Goal: Book appointment/travel/reservation

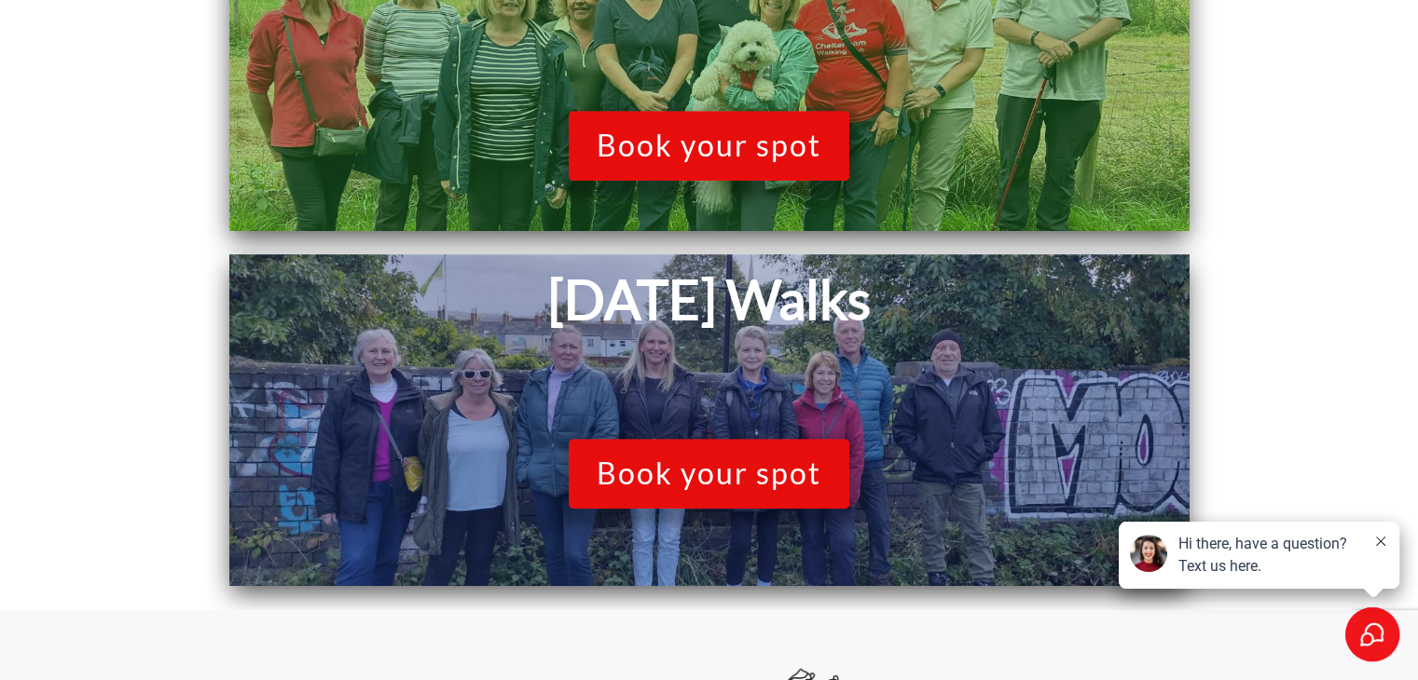
scroll to position [1238, 0]
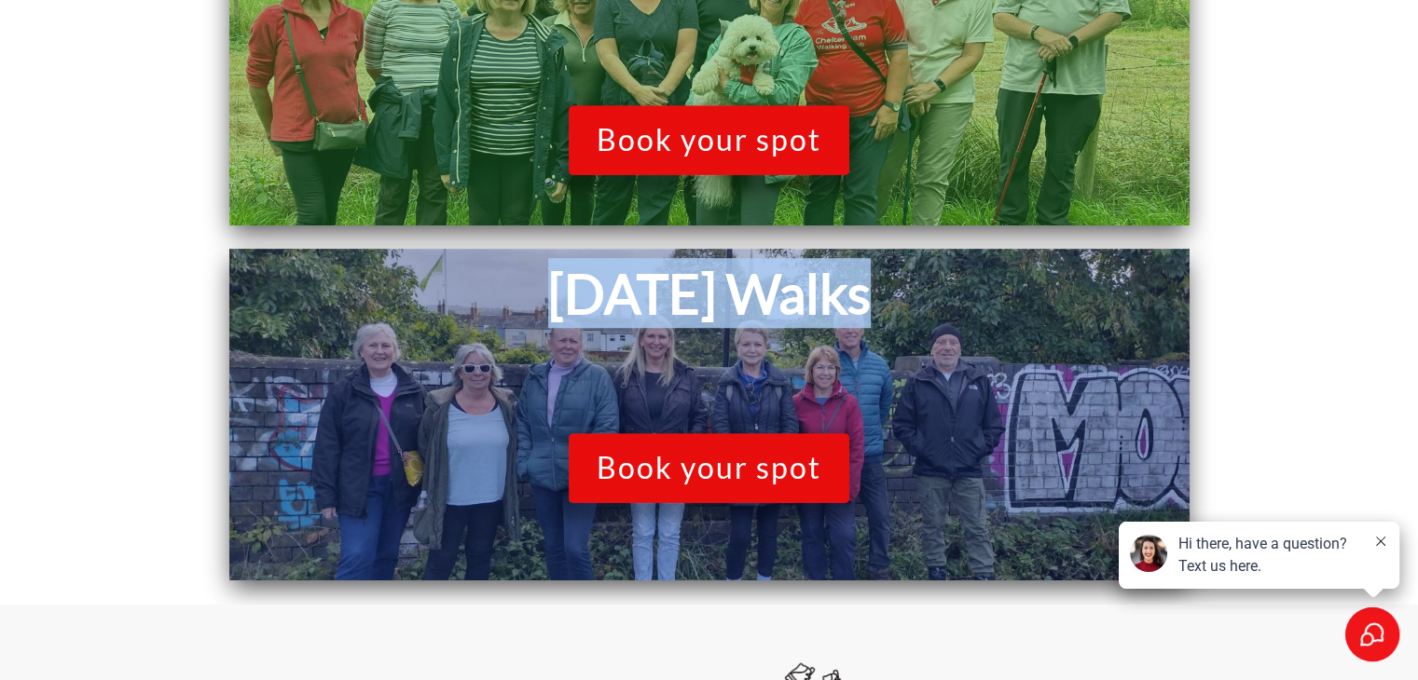
drag, startPoint x: 537, startPoint y: 287, endPoint x: 896, endPoint y: 318, distance: 360.1
click at [896, 318] on h1 "[DATE] Walks" at bounding box center [709, 293] width 941 height 70
drag, startPoint x: 865, startPoint y: 300, endPoint x: 551, endPoint y: 273, distance: 315.2
click at [551, 273] on h1 "[DATE] Walks" at bounding box center [709, 293] width 941 height 70
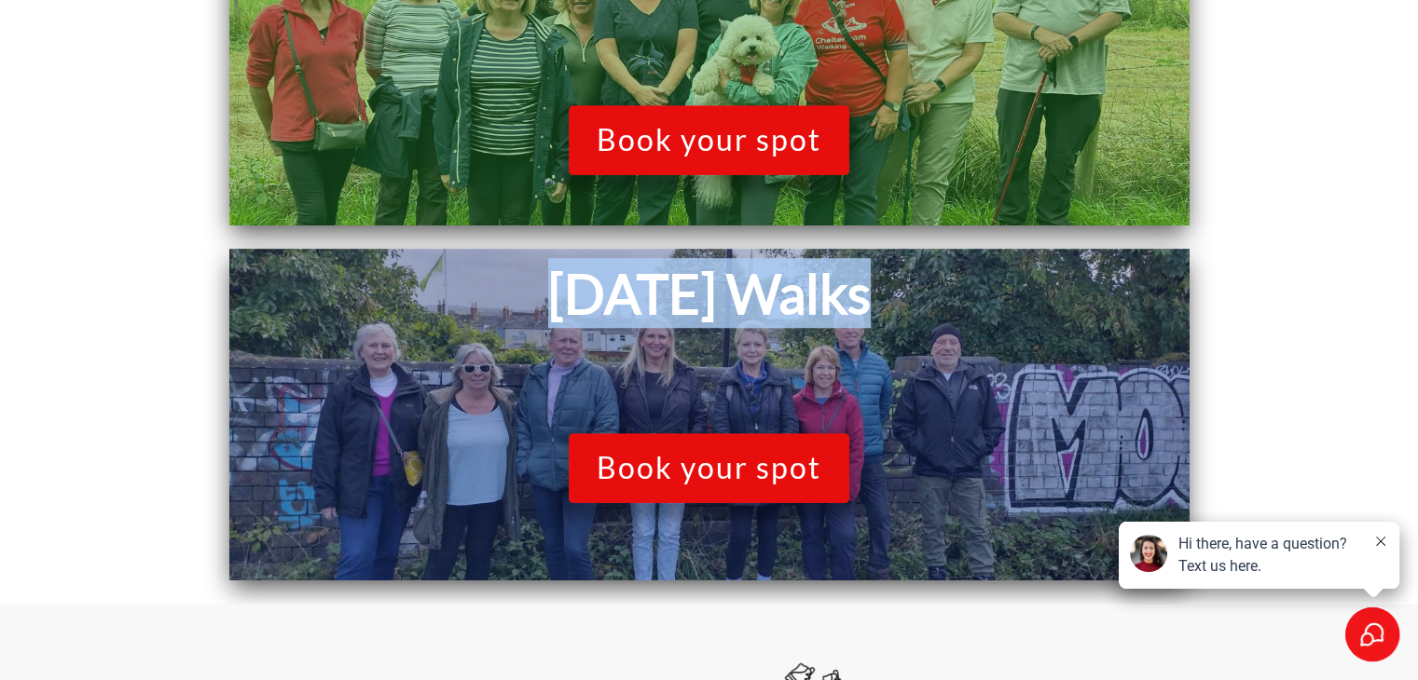
click at [477, 281] on h1 "[DATE] Walks" at bounding box center [709, 293] width 941 height 70
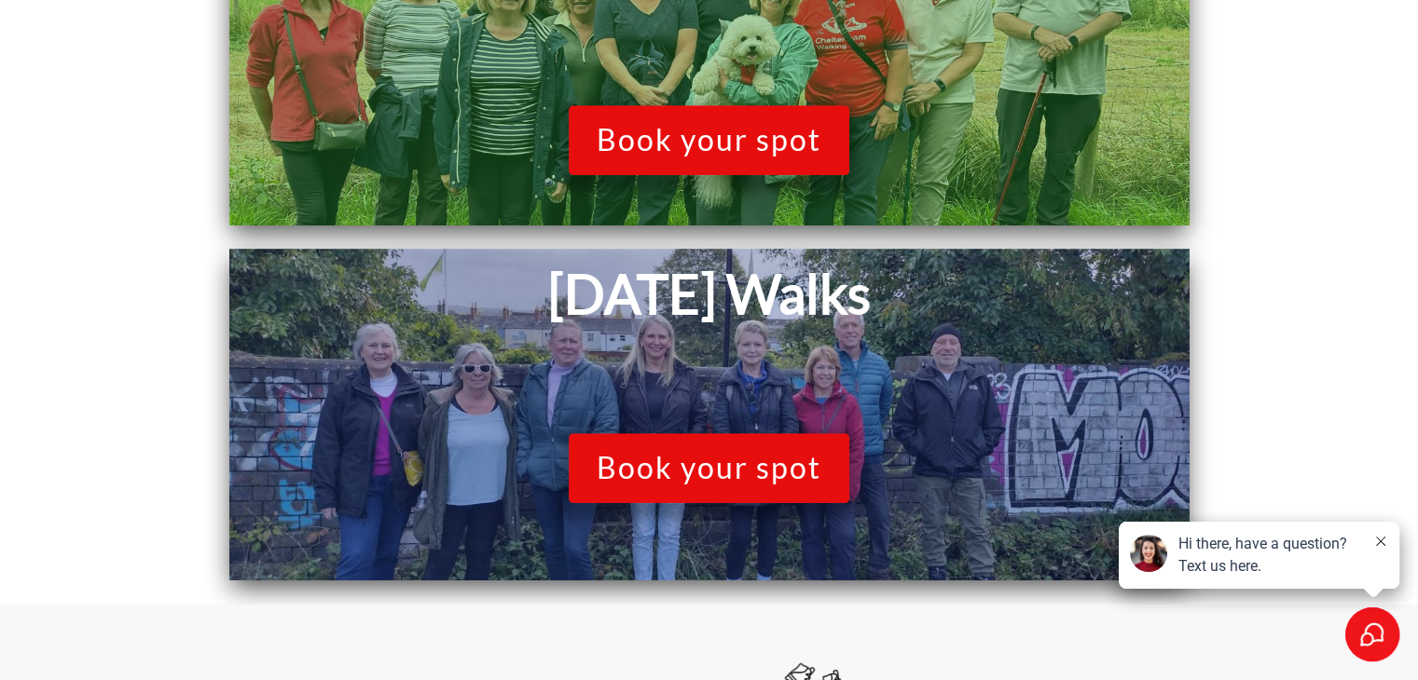
click at [1382, 538] on icon at bounding box center [1380, 541] width 9 height 9
click at [1384, 549] on button at bounding box center [1380, 542] width 15 height 19
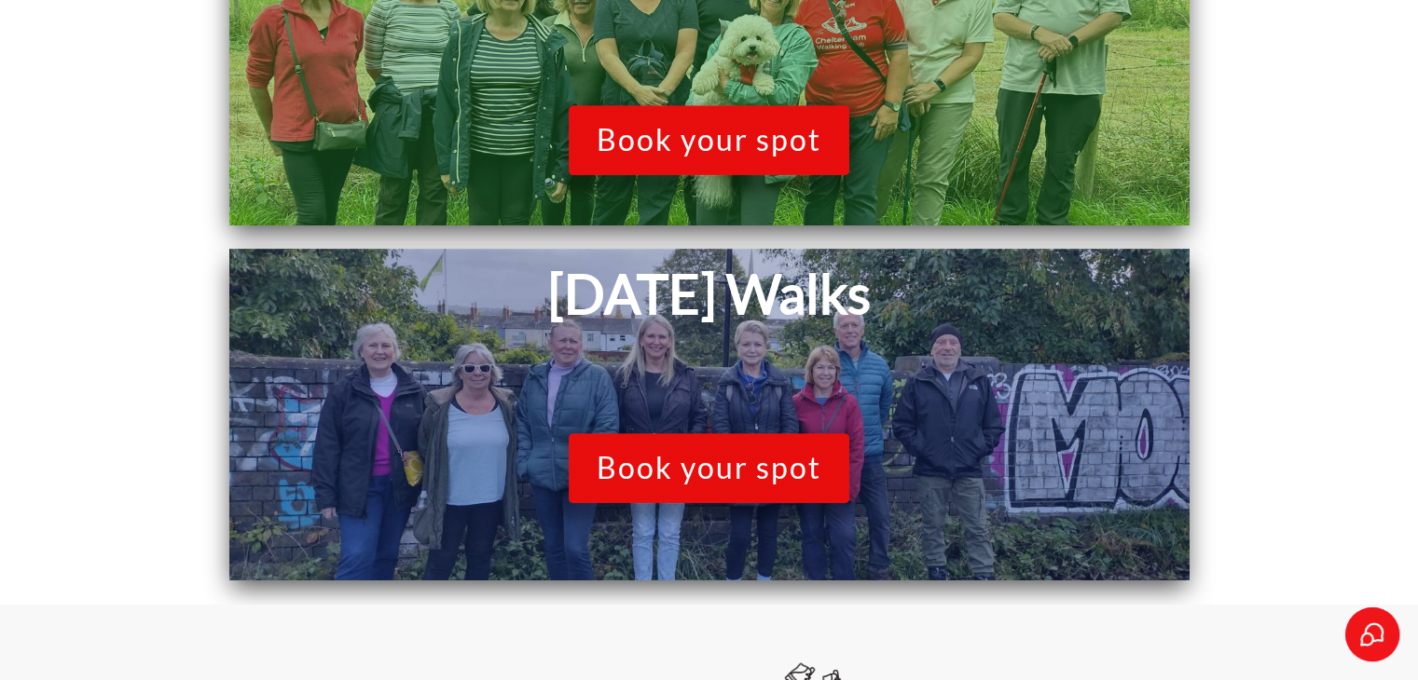
click at [800, 470] on span "Book your spot" at bounding box center [708, 467] width 225 height 35
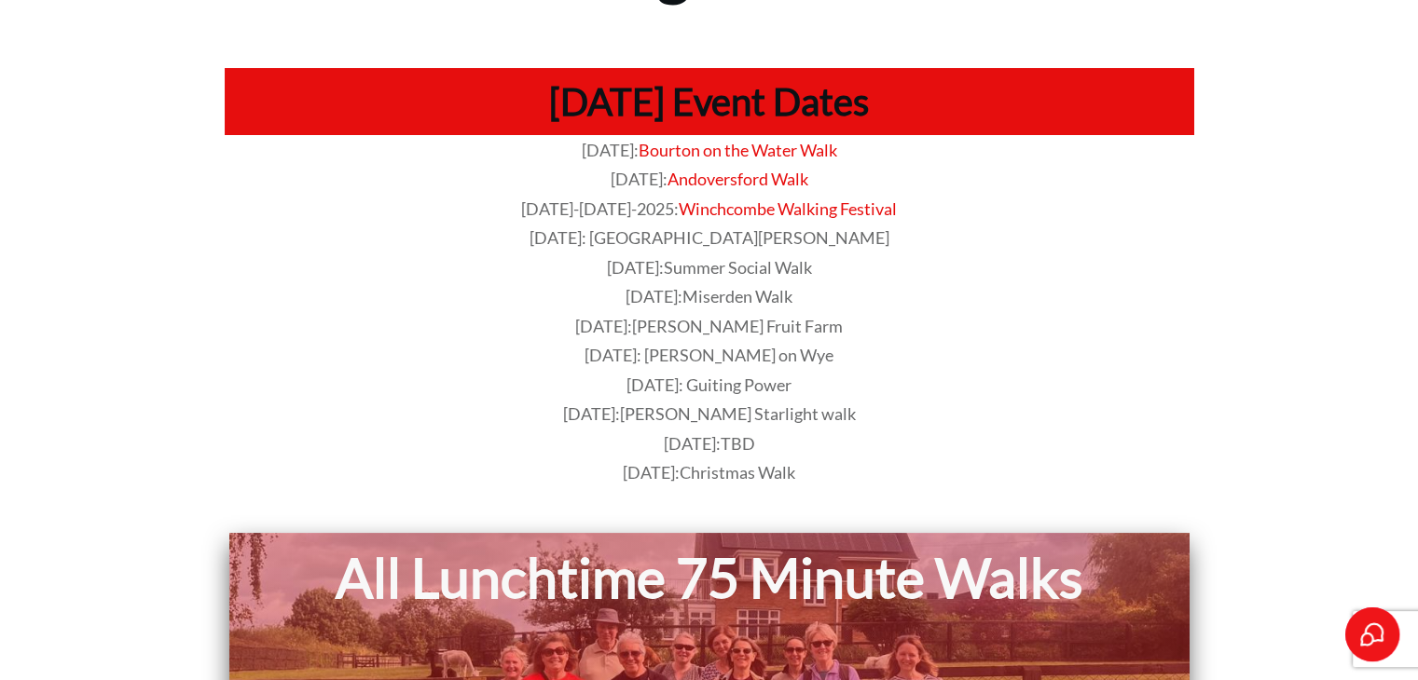
scroll to position [171, 0]
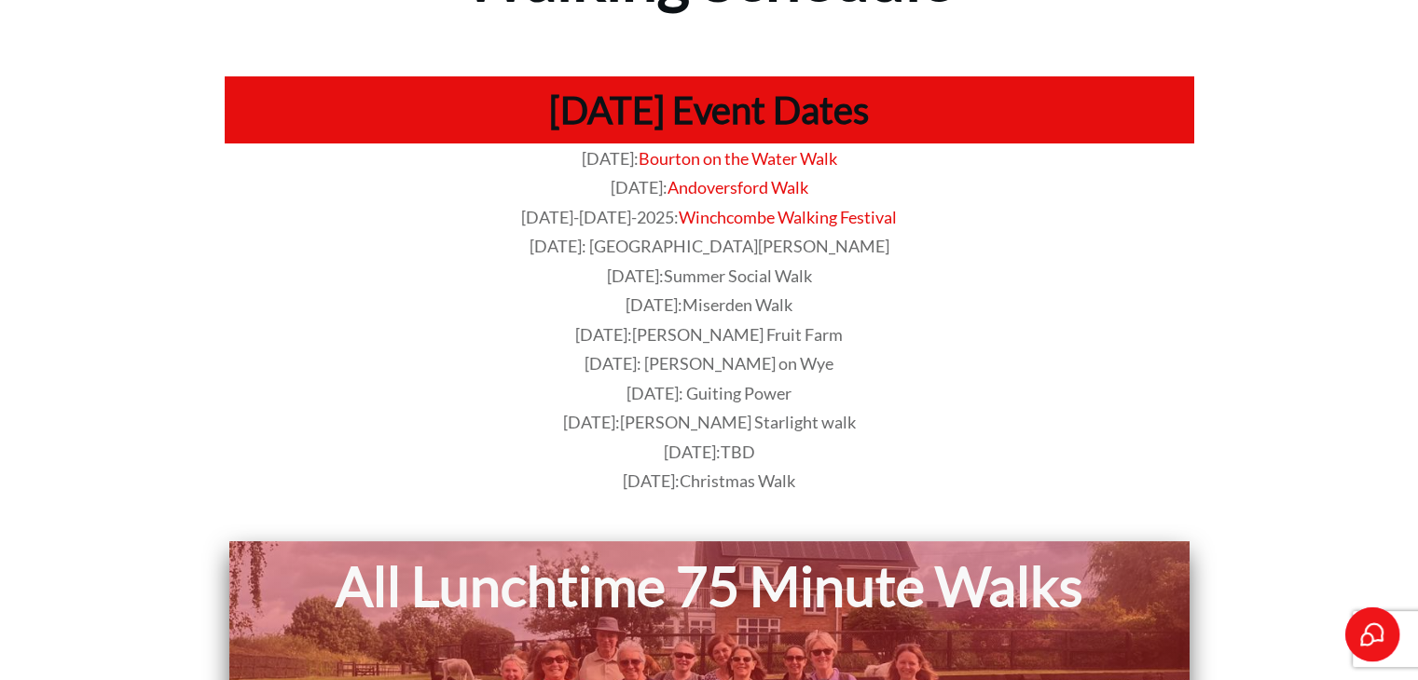
drag, startPoint x: 537, startPoint y: 110, endPoint x: 1295, endPoint y: 407, distance: 813.9
click at [1295, 407] on div "[DATE] Event Dates [DATE]: Bourton on the Water Walk [DATE]: [GEOGRAPHIC_DATA] …" at bounding box center [709, 277] width 1418 height 479
click at [1295, 407] on div at bounding box center [709, 277] width 1418 height 479
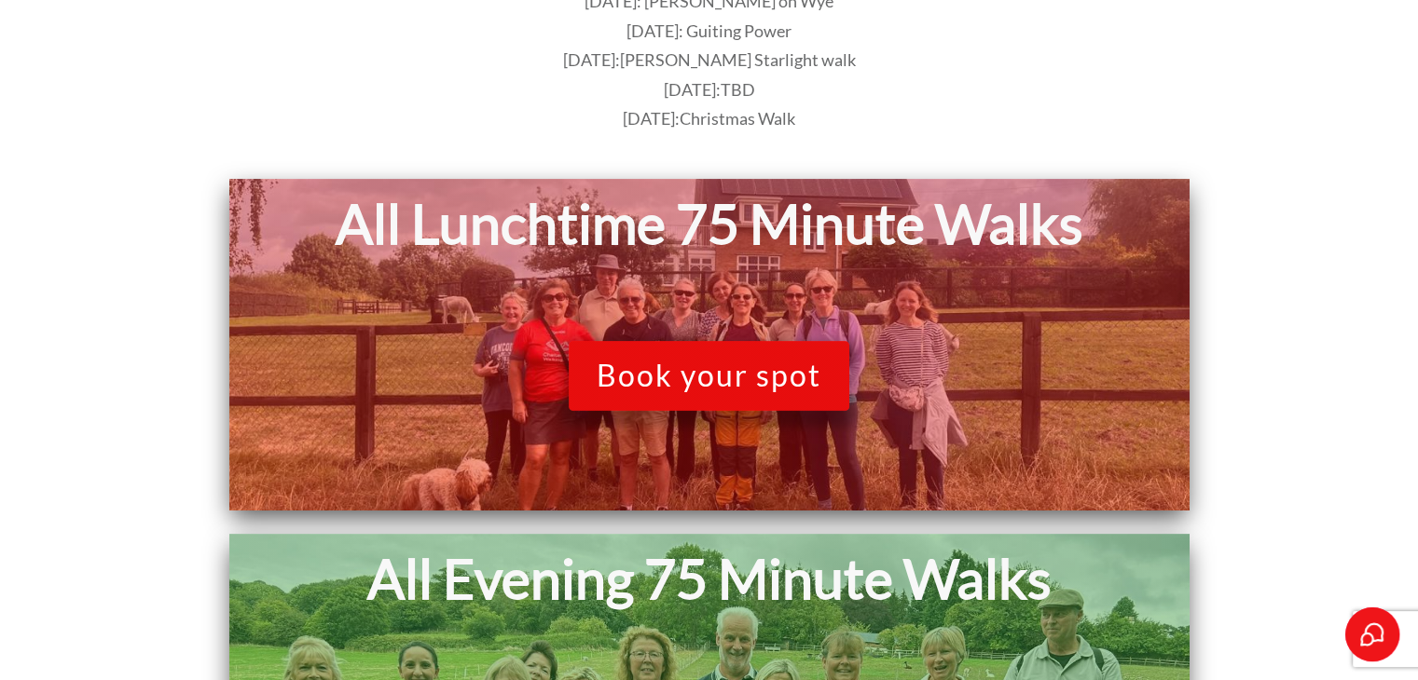
scroll to position [427, 0]
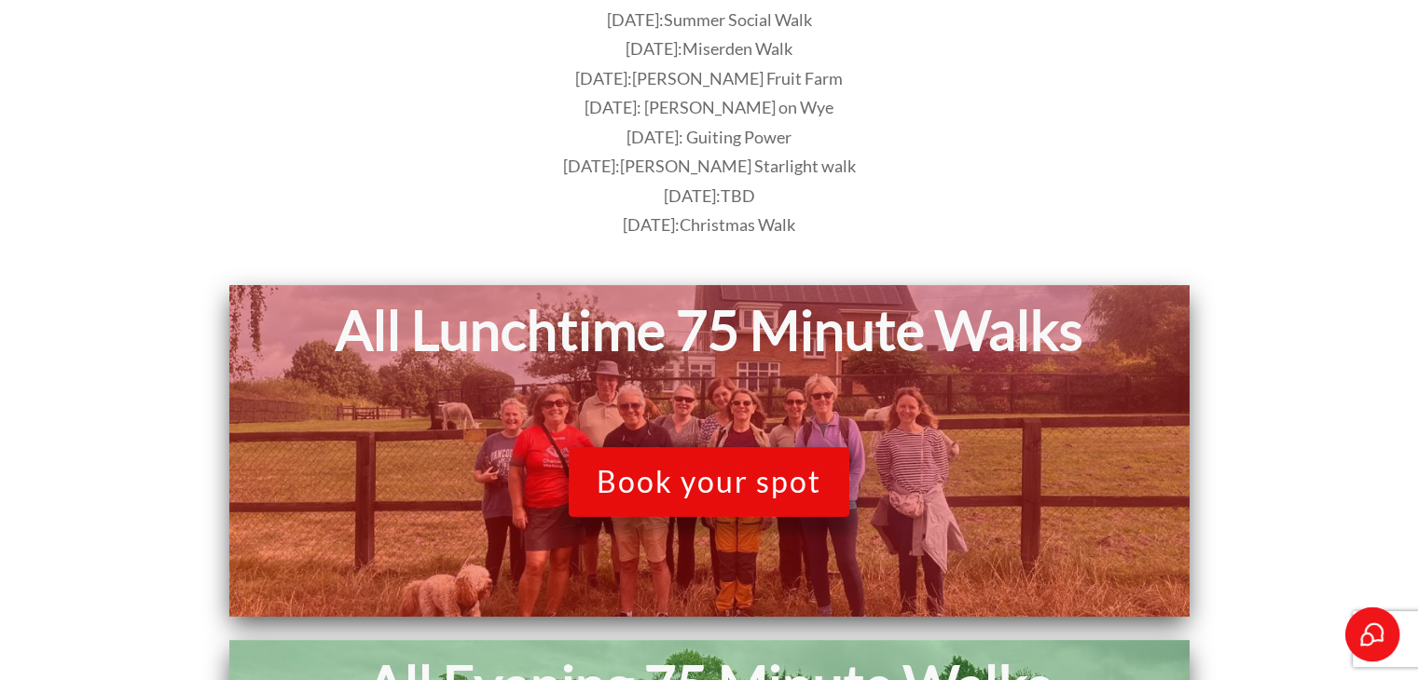
click at [1051, 206] on p "[DATE]: TBD" at bounding box center [709, 197] width 967 height 30
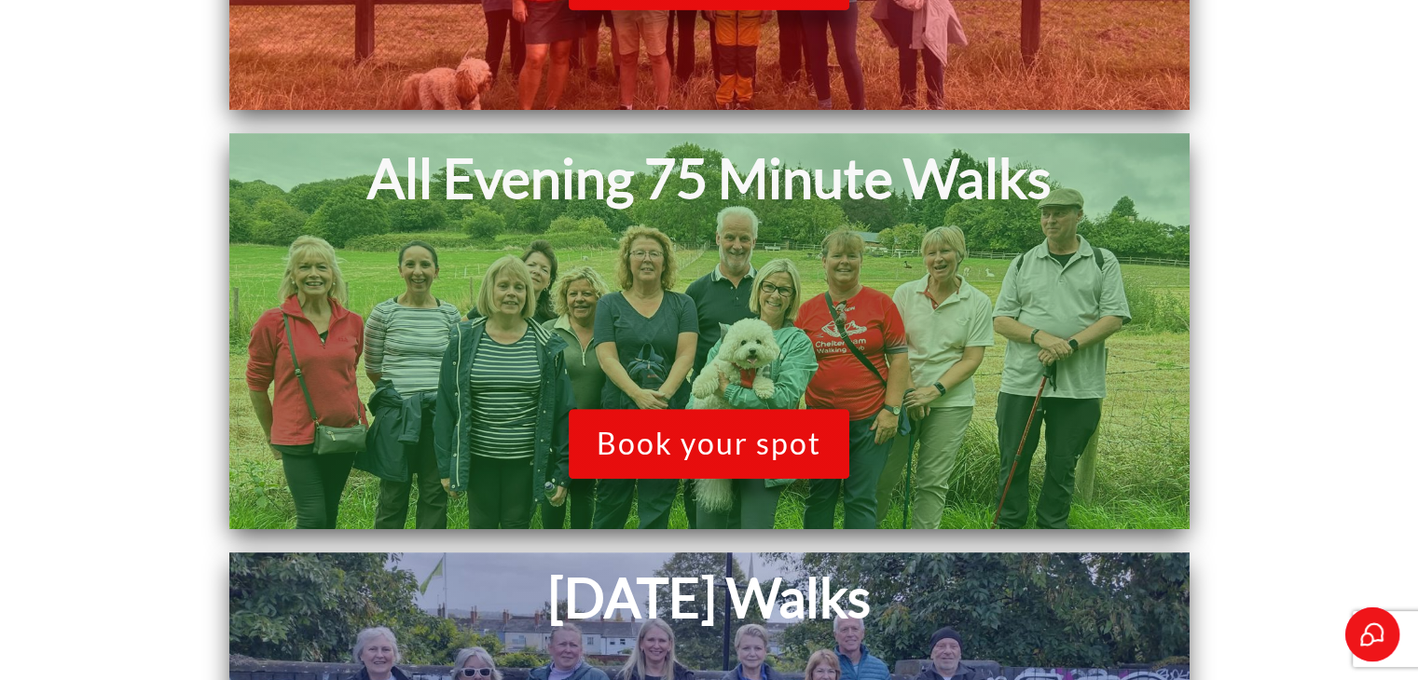
scroll to position [928, 0]
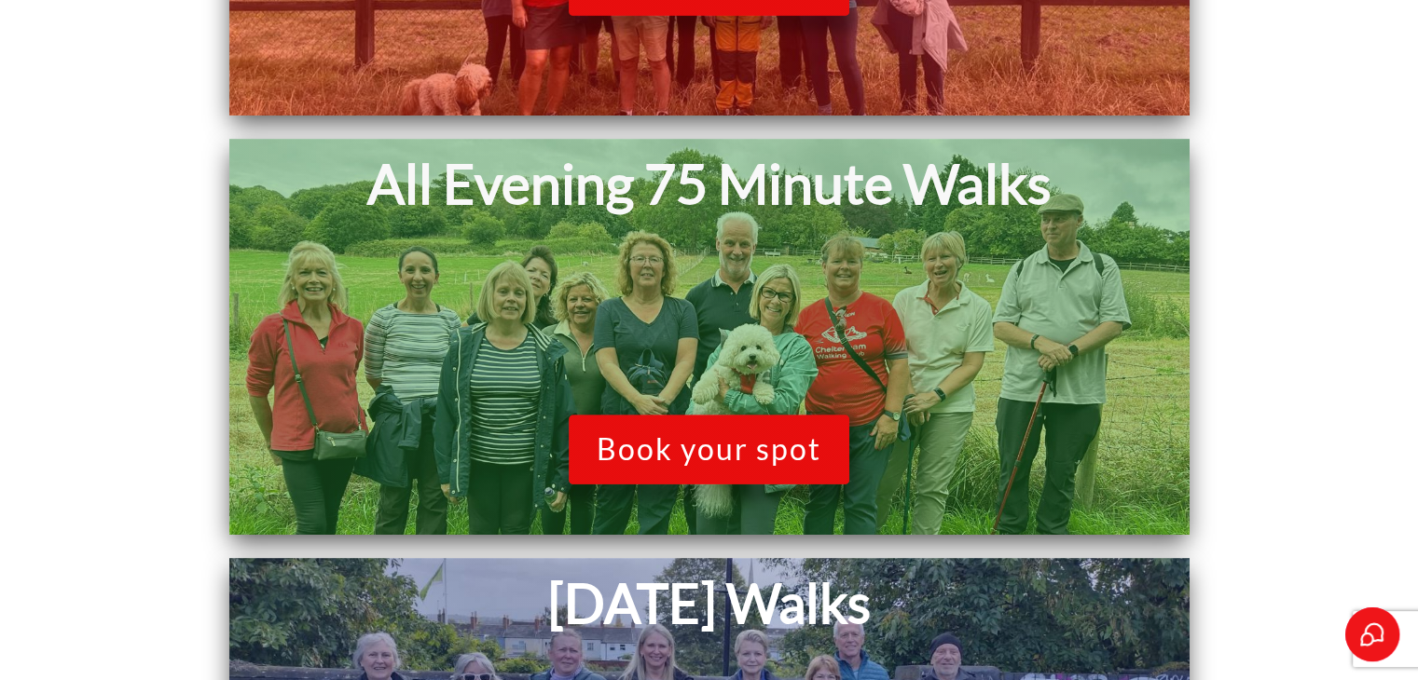
click at [679, 171] on h1 "All Evening 75 Minute Walks" at bounding box center [709, 184] width 941 height 72
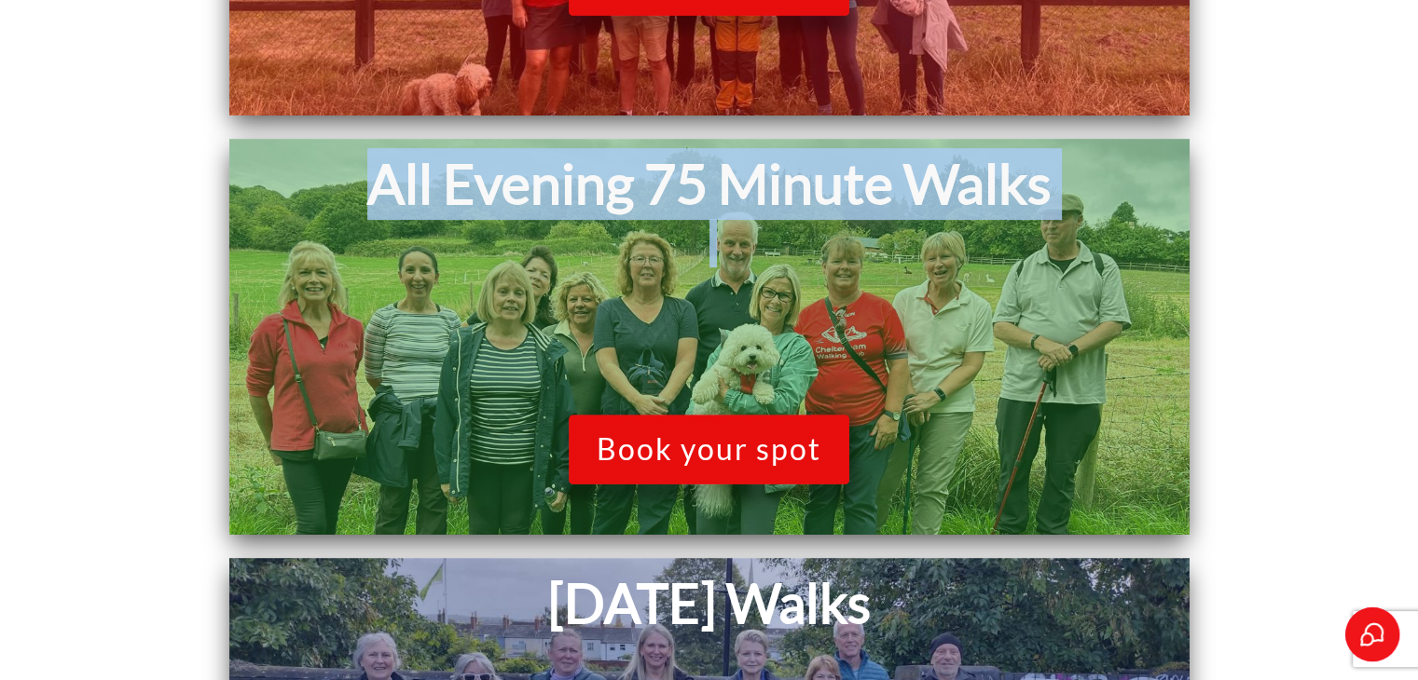
click at [679, 171] on h1 "All Evening 75 Minute Walks" at bounding box center [709, 184] width 941 height 72
click at [563, 254] on h1 at bounding box center [709, 264] width 941 height 90
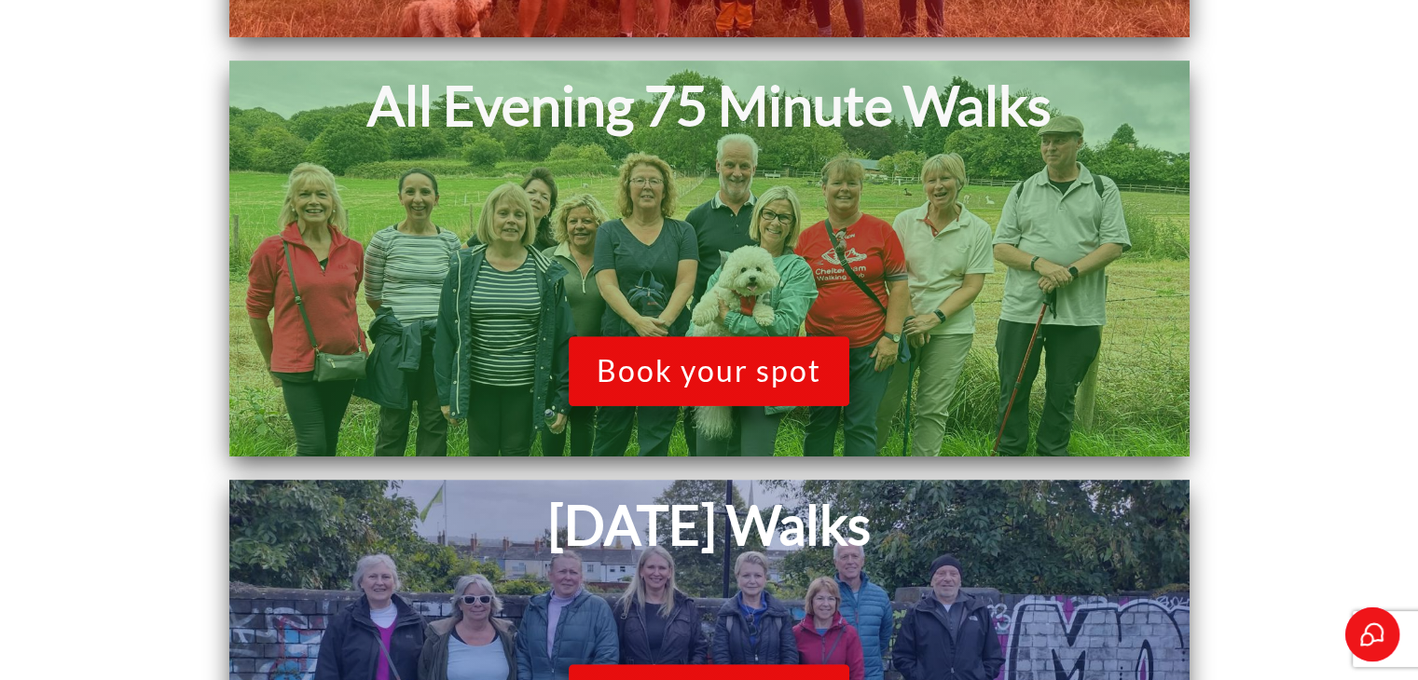
scroll to position [1010, 0]
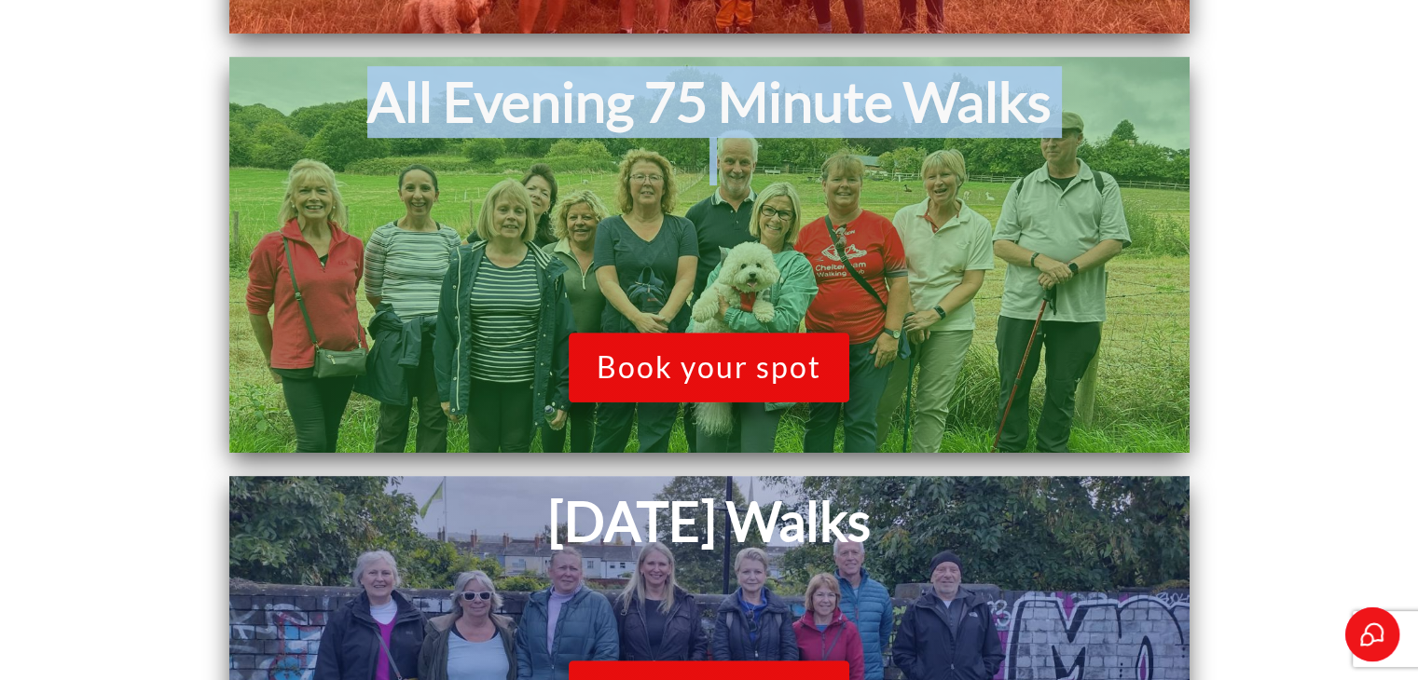
drag, startPoint x: 379, startPoint y: 100, endPoint x: 1092, endPoint y: 158, distance: 715.3
click at [1092, 158] on div "All Evening 75 Minute Walks" at bounding box center [709, 147] width 941 height 162
click at [1092, 158] on h1 at bounding box center [709, 182] width 941 height 90
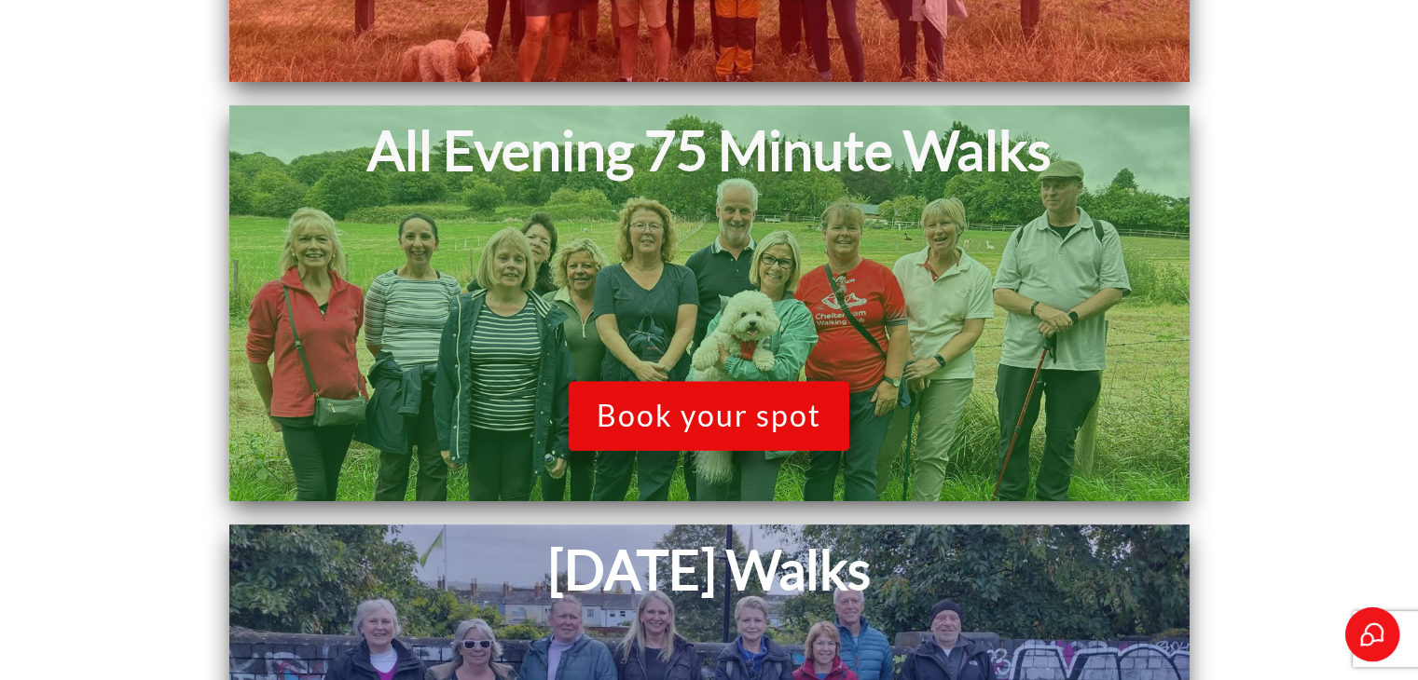
scroll to position [949, 0]
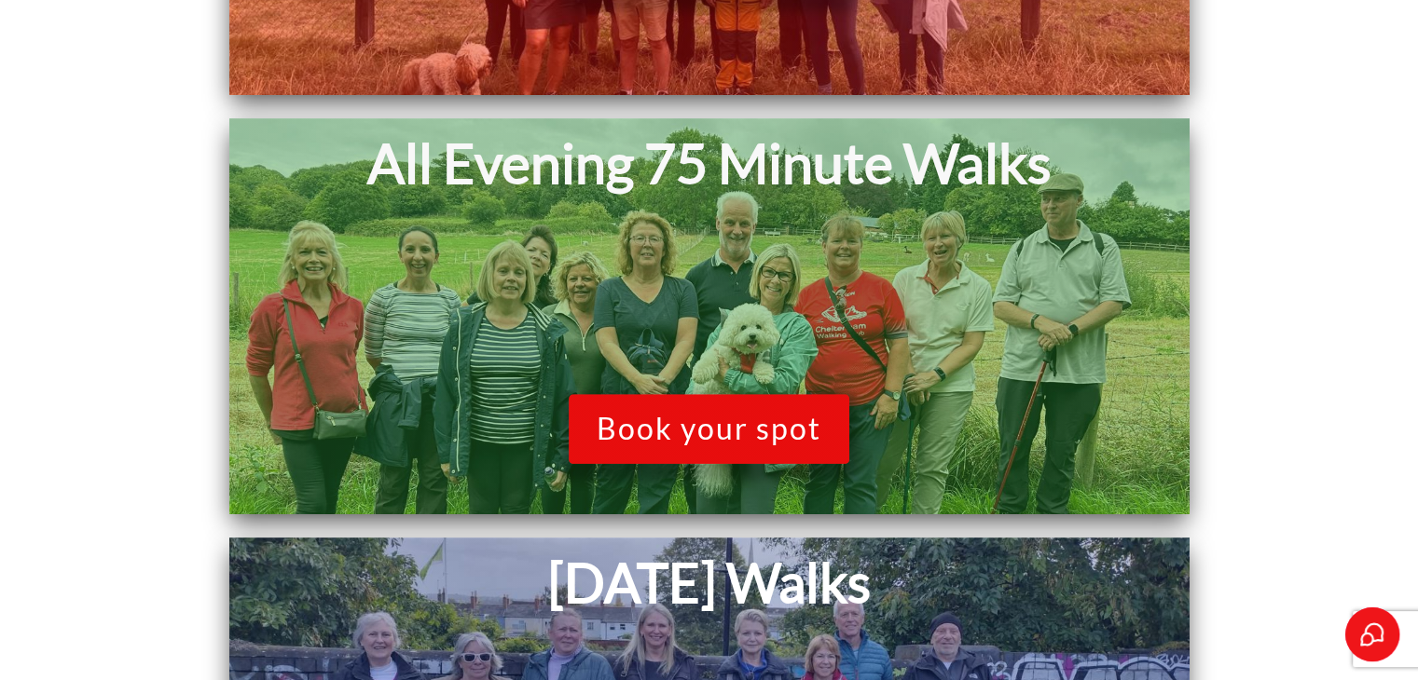
click at [449, 165] on h1 "All Evening 75 Minute Walks" at bounding box center [709, 164] width 941 height 72
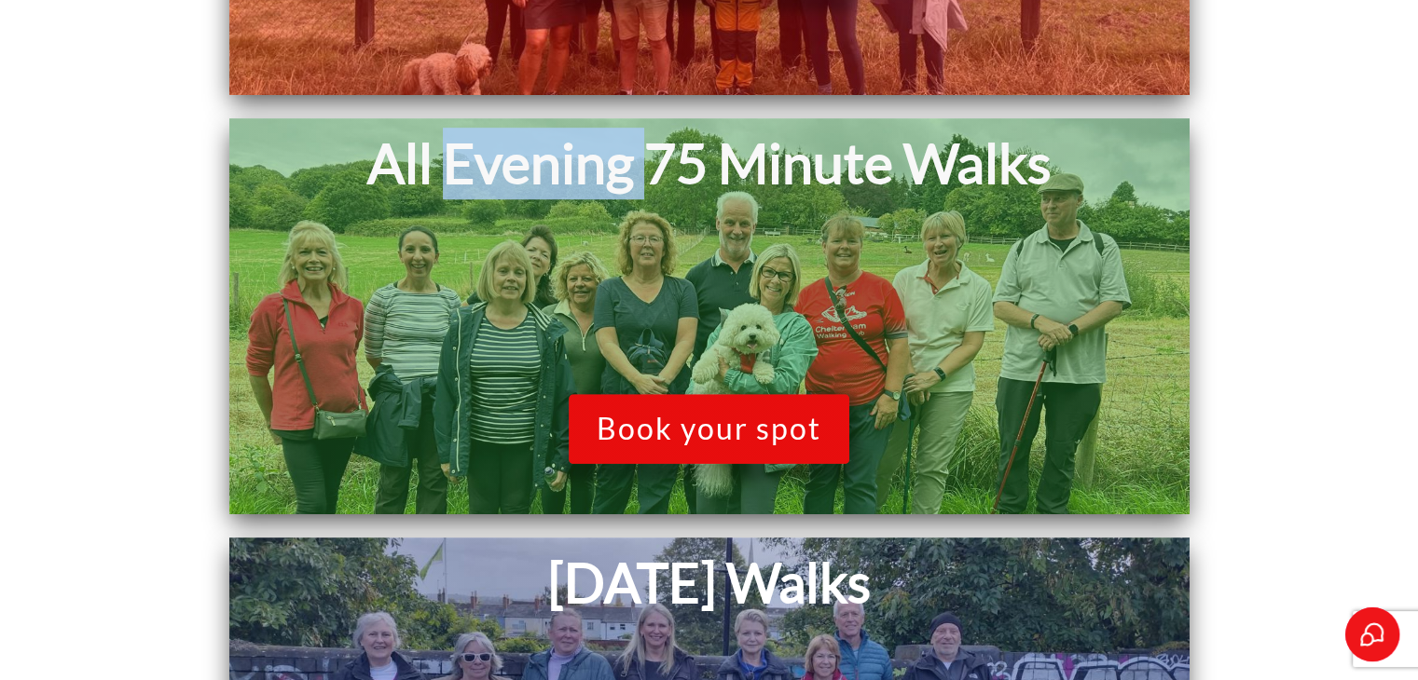
click at [449, 165] on h1 "All Evening 75 Minute Walks" at bounding box center [709, 164] width 941 height 72
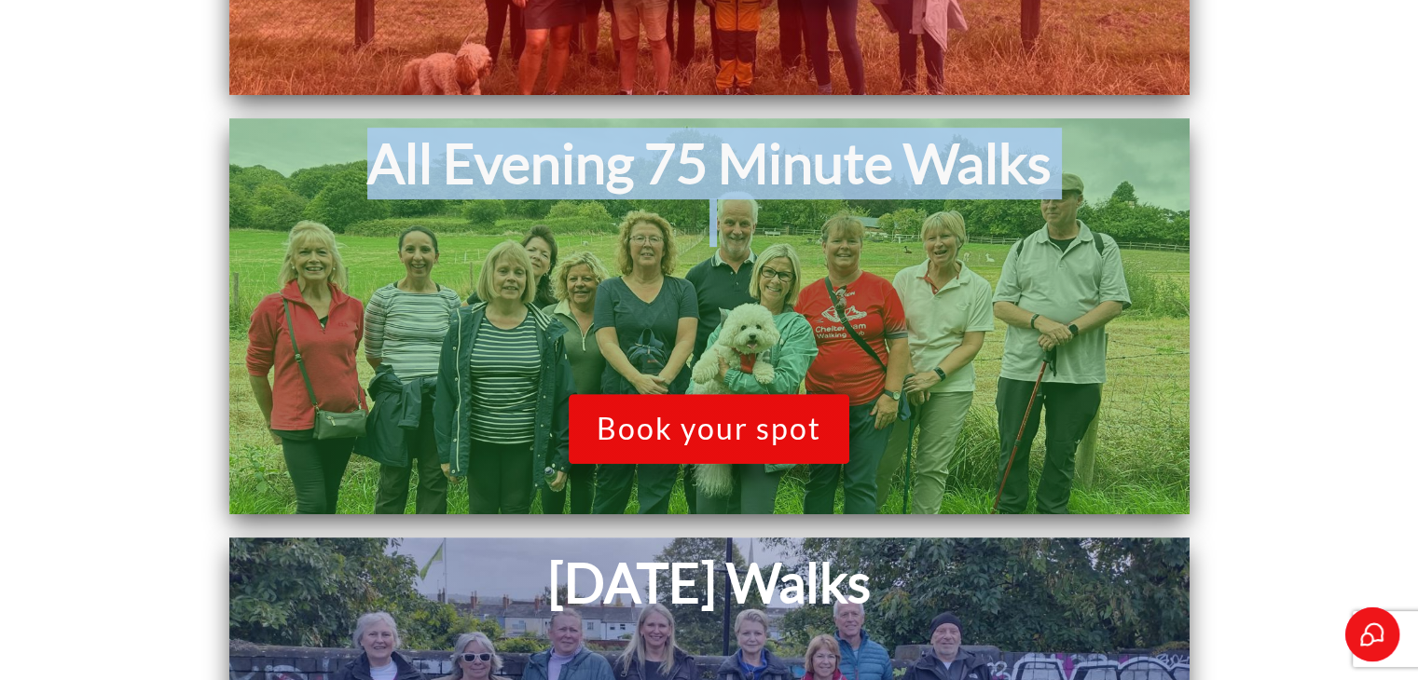
click at [449, 165] on h1 "All Evening 75 Minute Walks" at bounding box center [709, 164] width 941 height 72
click at [330, 172] on h1 "All Evening 75 Minute Walks" at bounding box center [709, 164] width 941 height 72
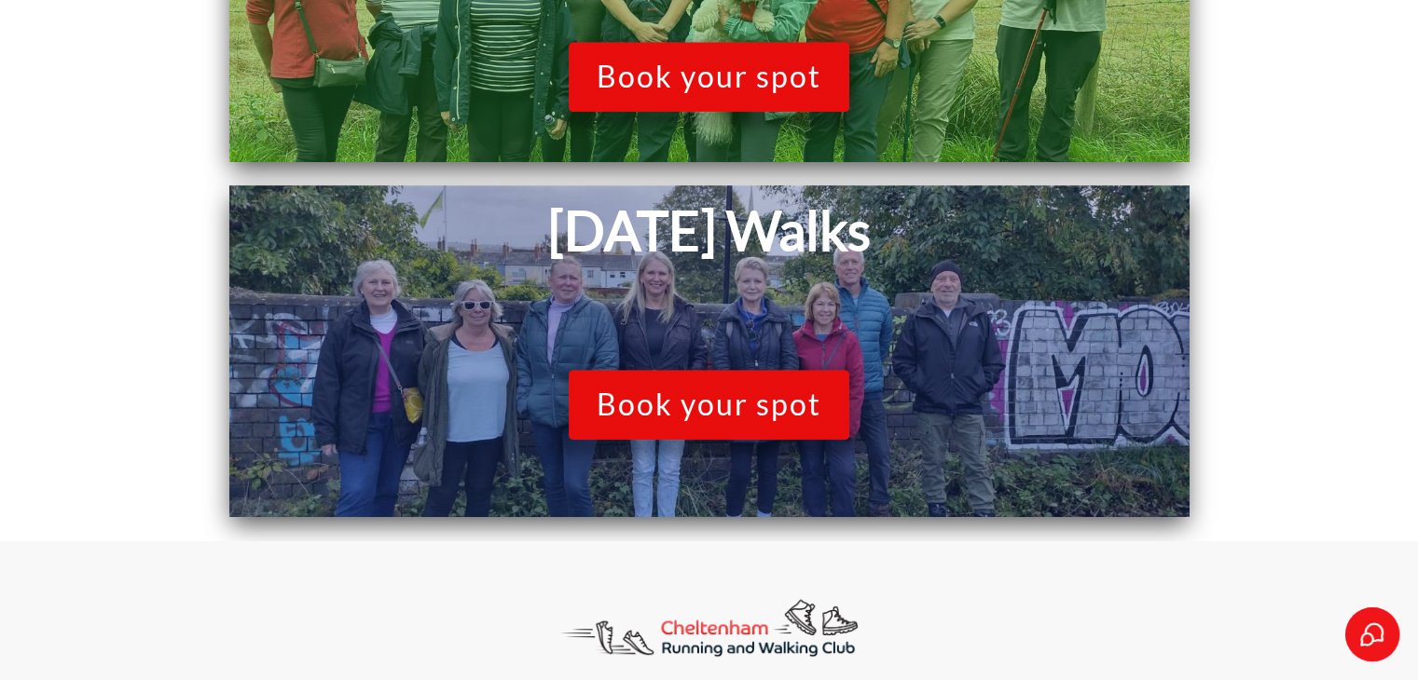
scroll to position [1413, 0]
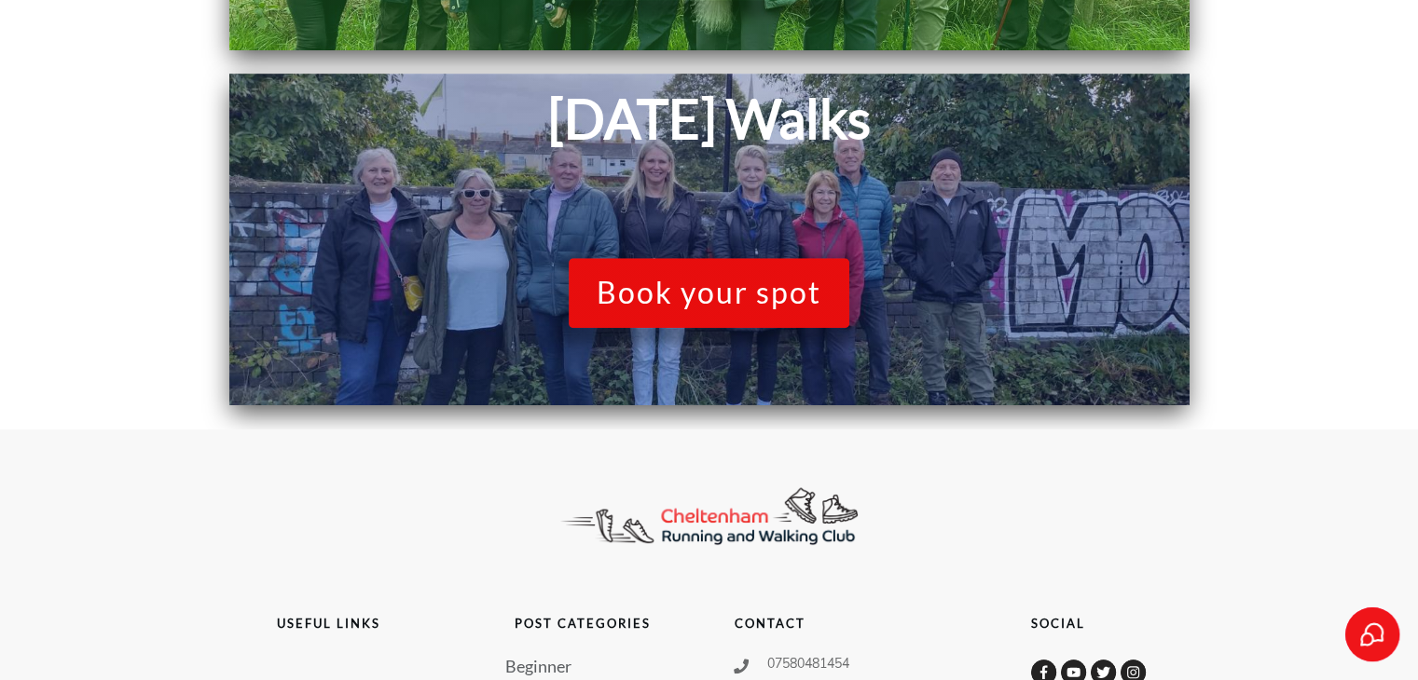
click at [803, 295] on span "Book your spot" at bounding box center [708, 292] width 225 height 35
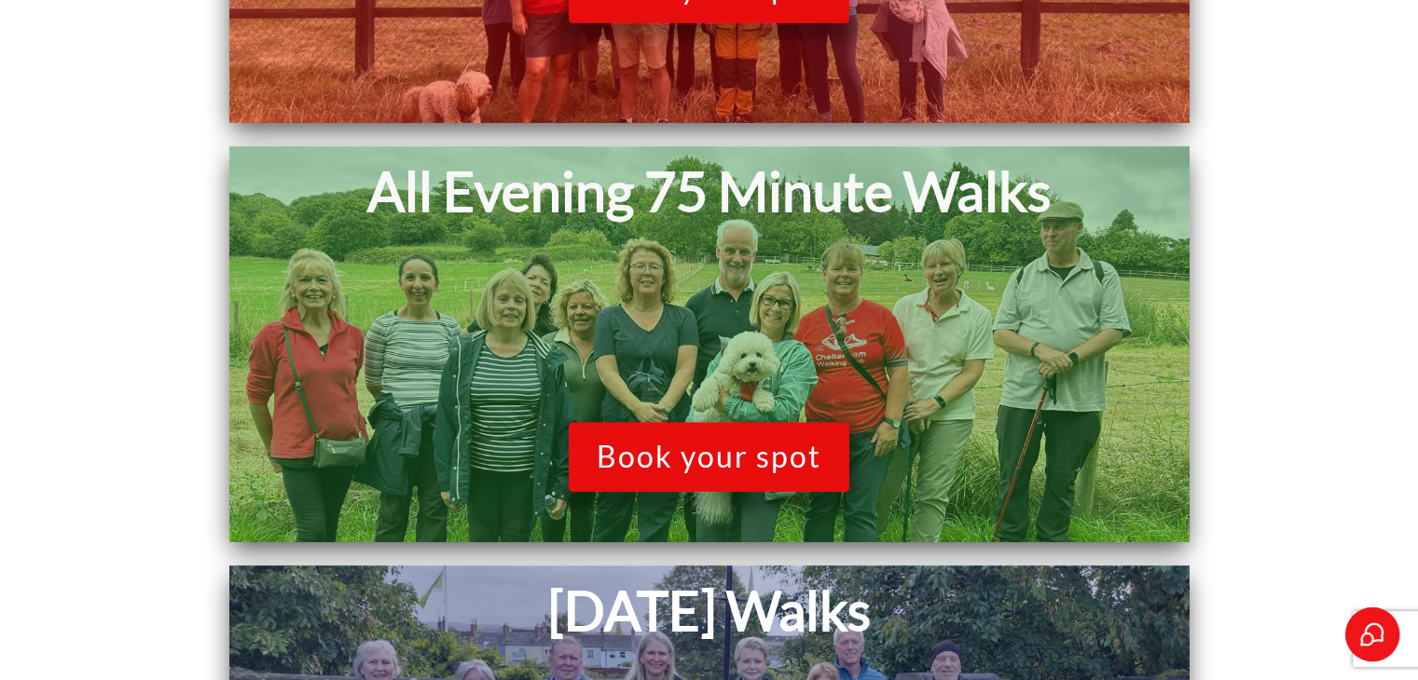
scroll to position [873, 0]
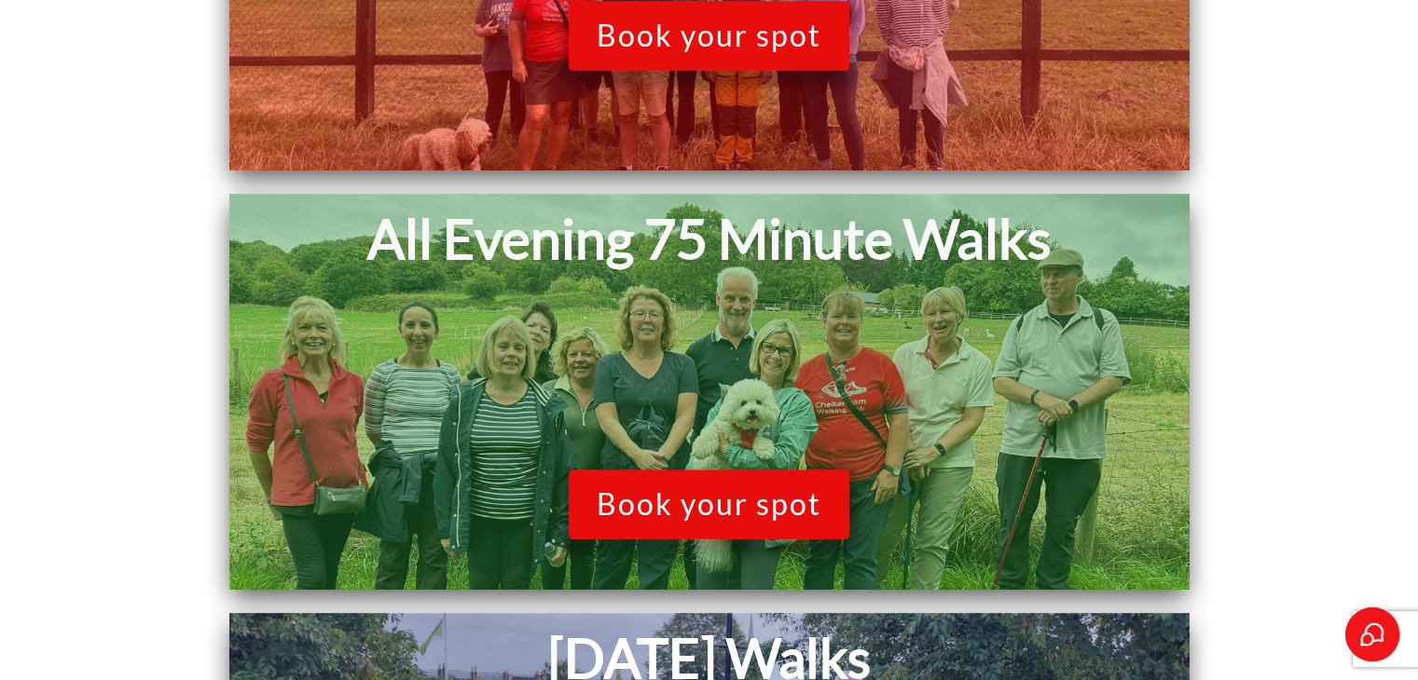
click at [778, 499] on span "Book your spot" at bounding box center [708, 503] width 225 height 35
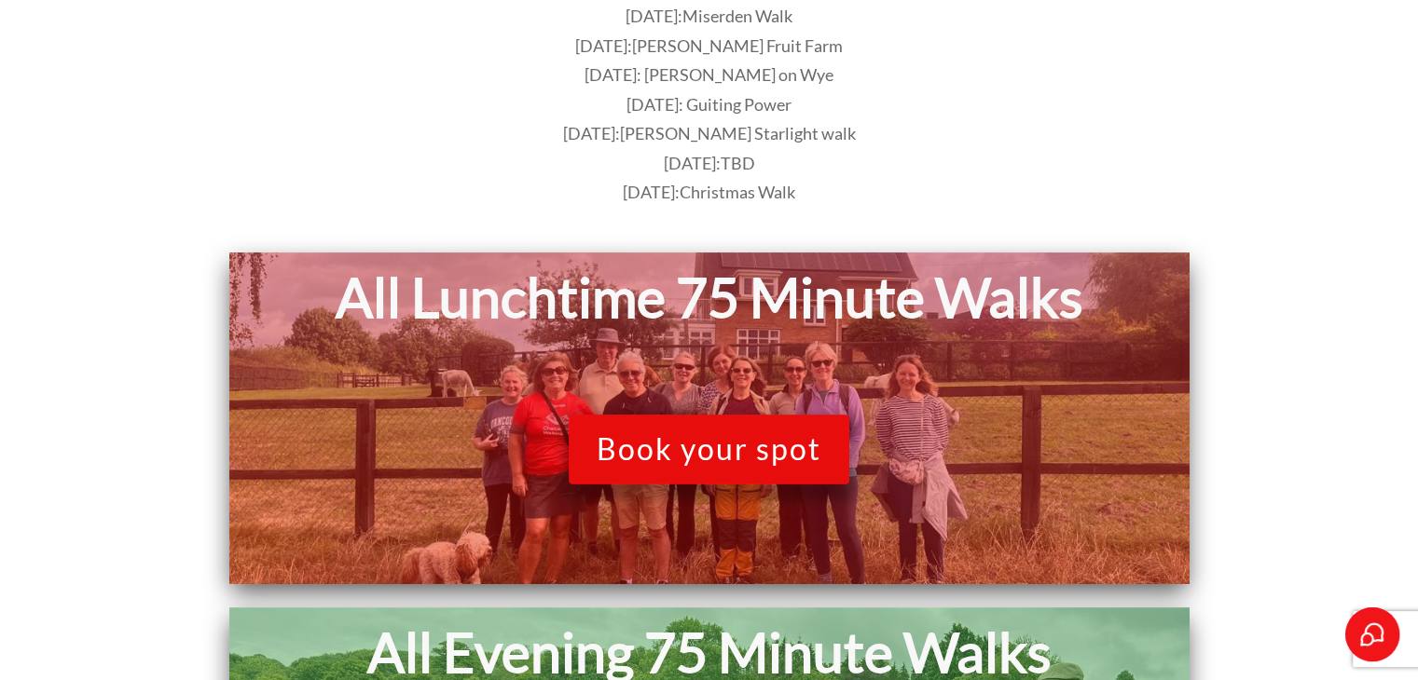
scroll to position [465, 0]
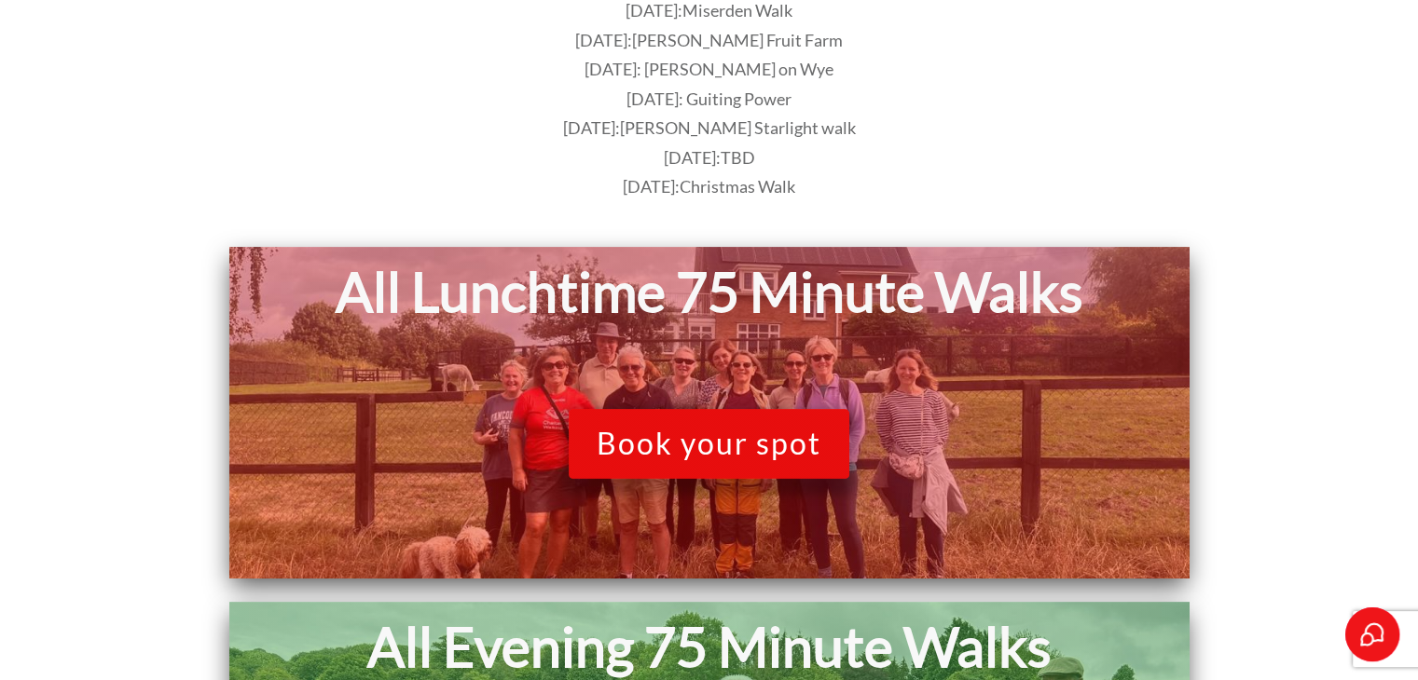
click at [697, 444] on span "Book your spot" at bounding box center [708, 443] width 225 height 35
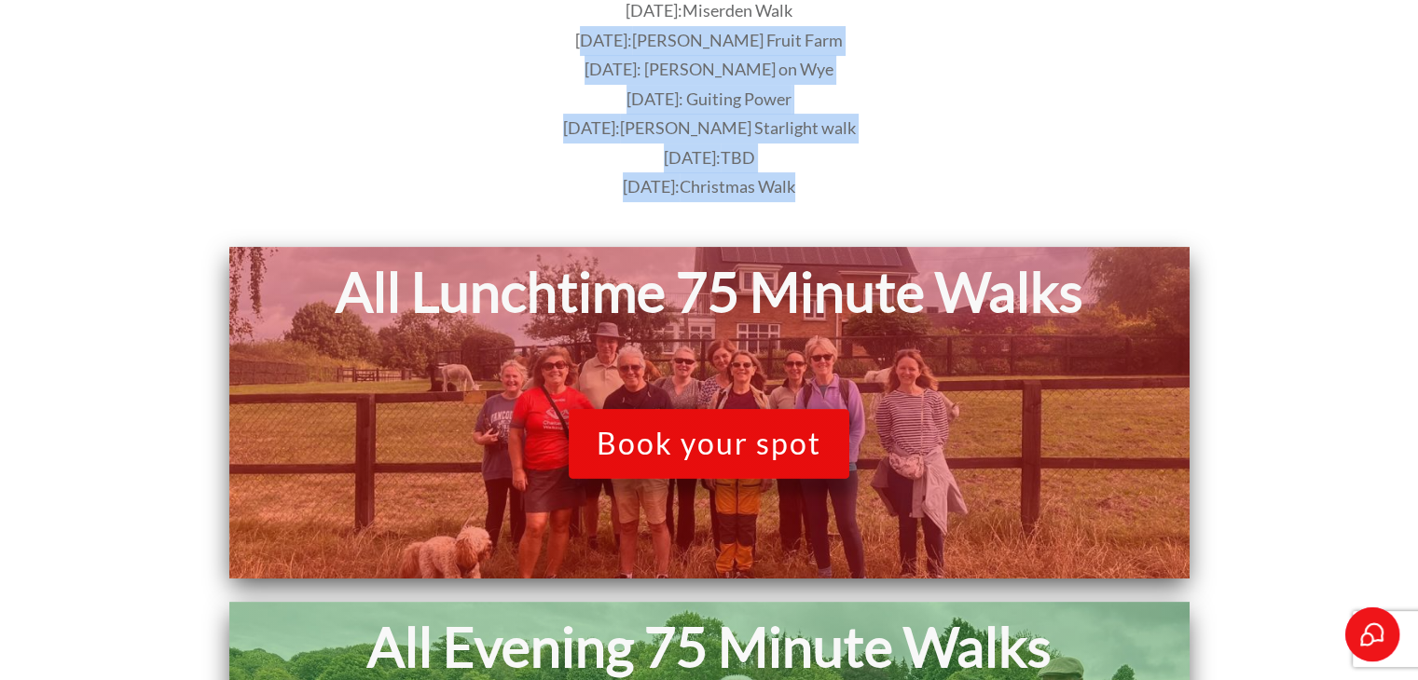
drag, startPoint x: 600, startPoint y: 41, endPoint x: 840, endPoint y: 190, distance: 282.1
click at [840, 190] on div "[DATE]: Bourton on the Water Walk [DATE]: [GEOGRAPHIC_DATA] Walk [DATE]-[DATE]-…" at bounding box center [709, 26] width 969 height 354
click at [840, 190] on p "[DATE]: Christmas Walk" at bounding box center [709, 187] width 967 height 30
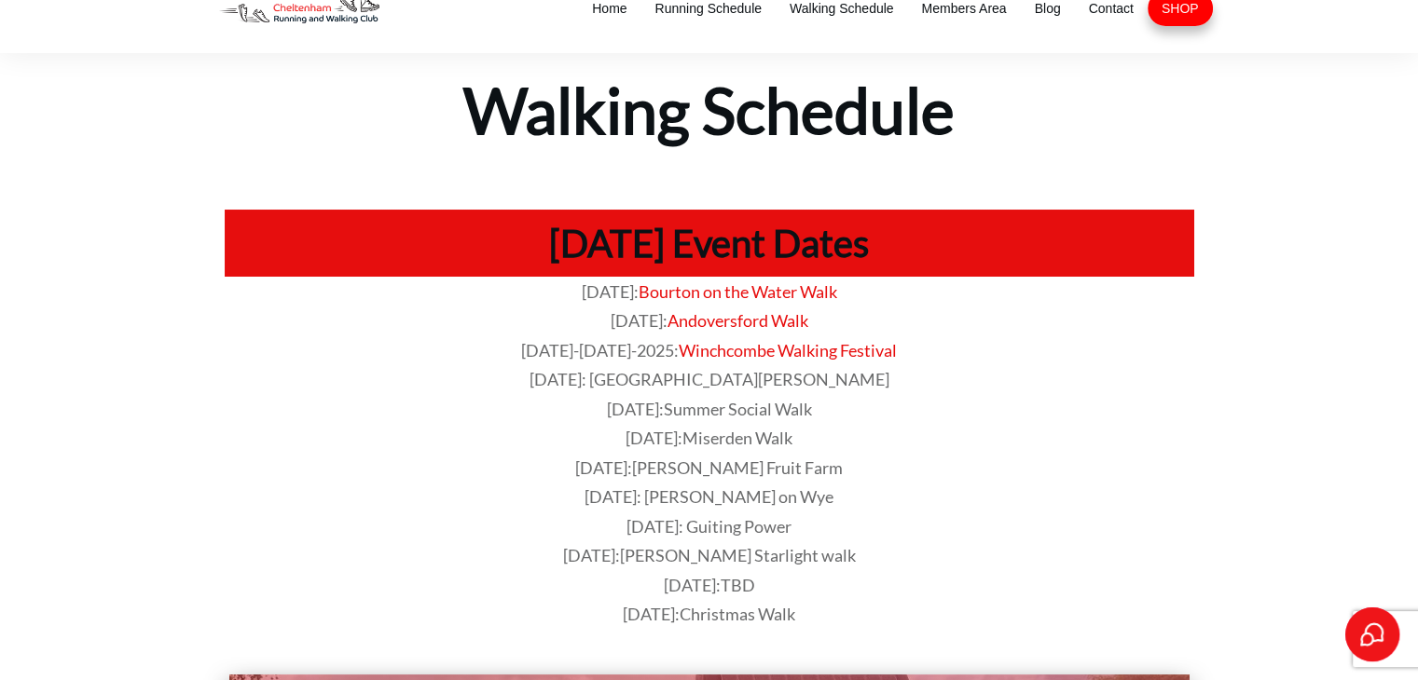
scroll to position [0, 0]
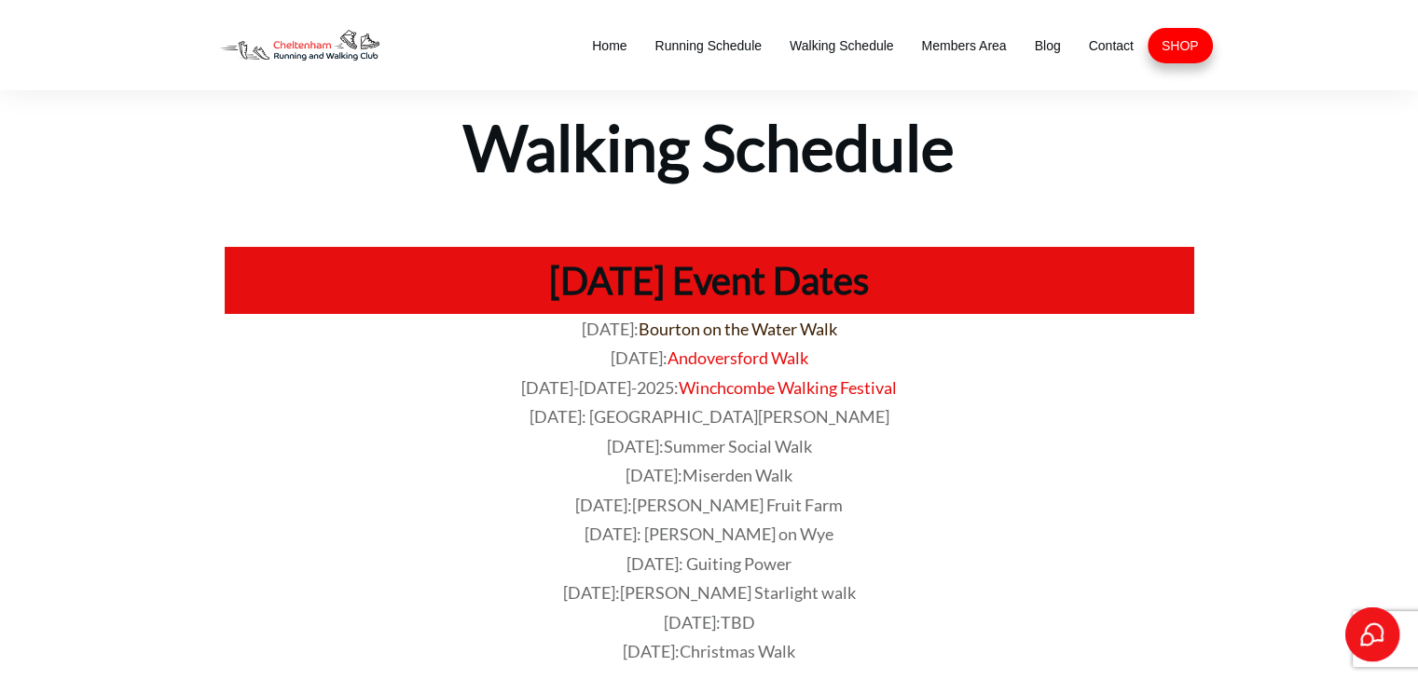
click at [731, 335] on span "Bourton on the Water Walk" at bounding box center [737, 329] width 199 height 21
drag, startPoint x: 1422, startPoint y: 76, endPoint x: 1311, endPoint y: 95, distance: 112.5
click at [1311, 95] on div at bounding box center [709, 148] width 1418 height 117
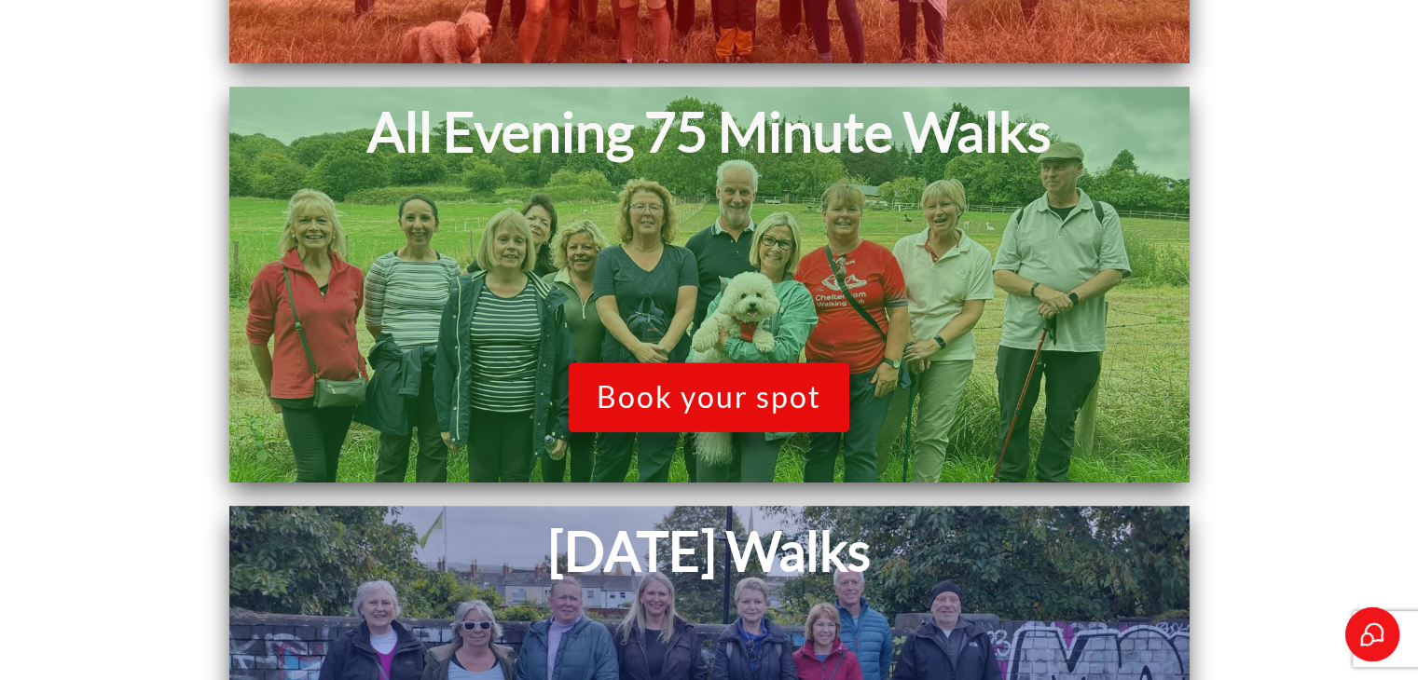
scroll to position [986, 0]
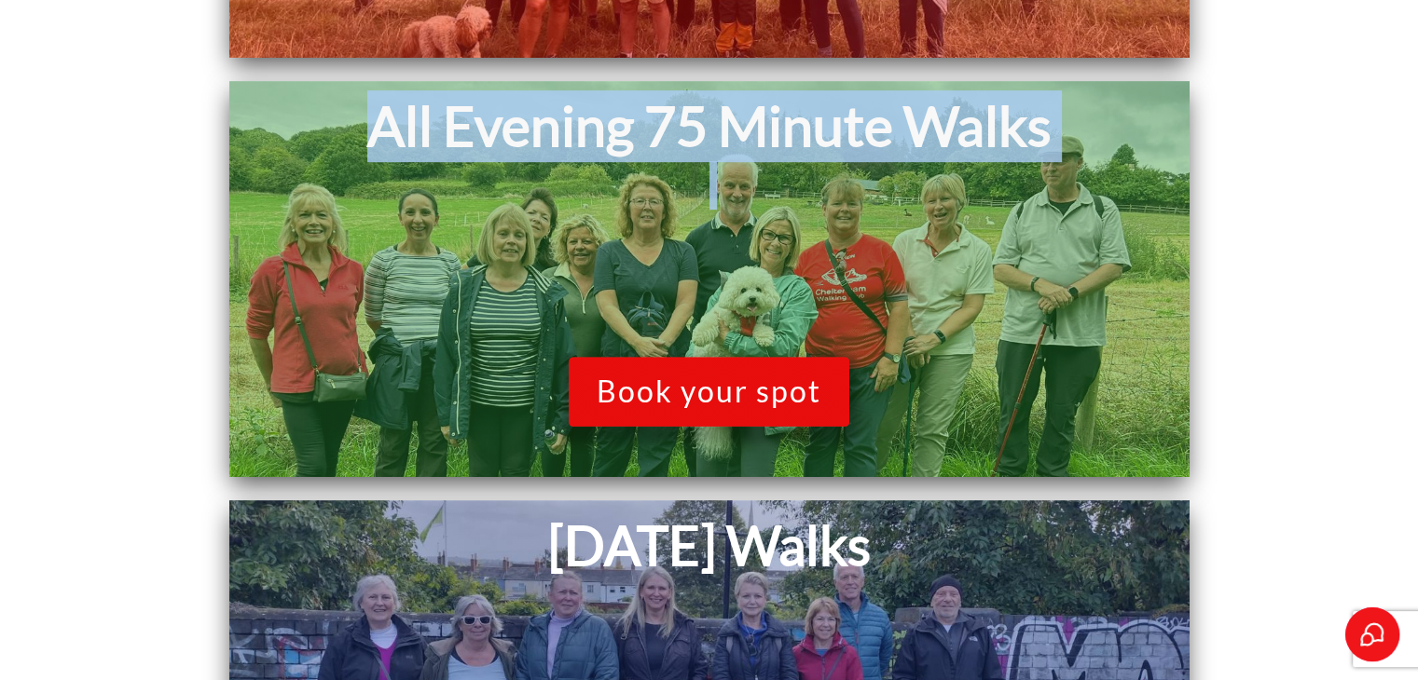
drag, startPoint x: 371, startPoint y: 122, endPoint x: 1025, endPoint y: 171, distance: 656.0
click at [1025, 171] on div "All Evening 75 Minute Walks" at bounding box center [709, 171] width 941 height 162
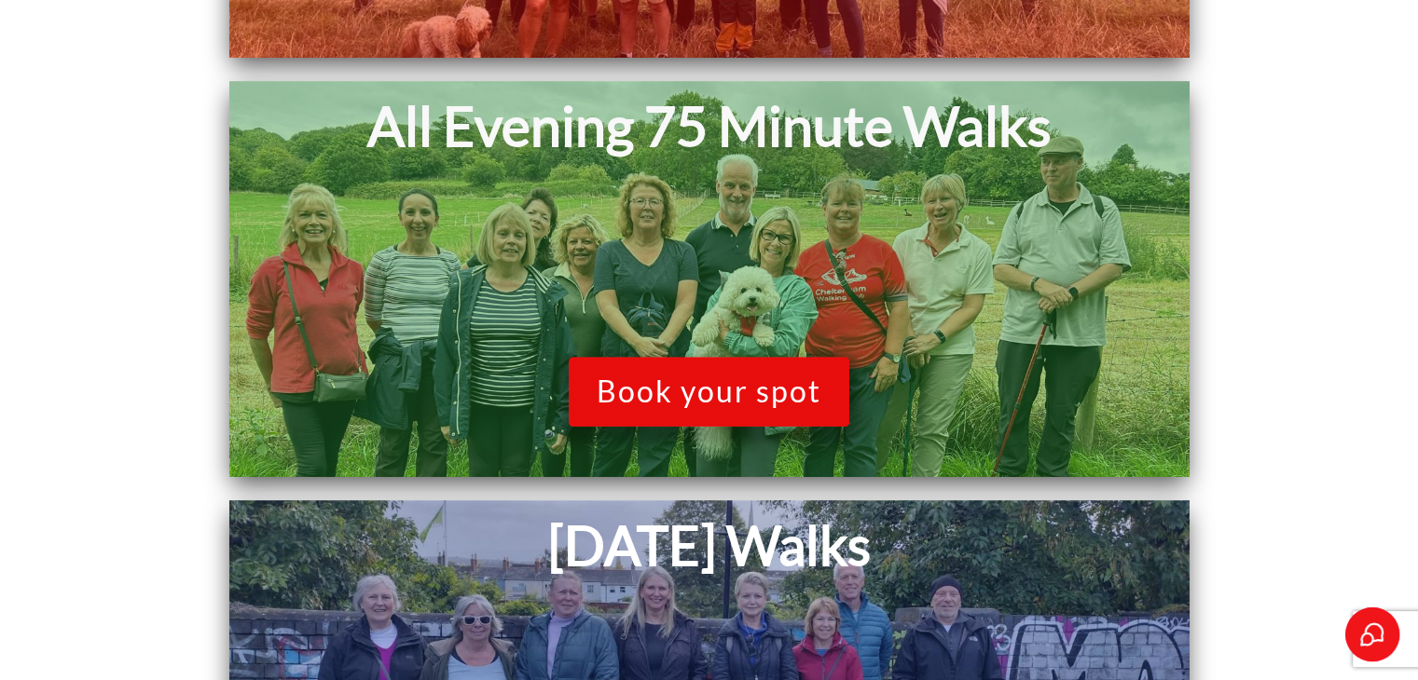
click at [1197, 221] on div "All Lunchtime 75 Minute Walks Book your spot All Evening 75 Minute Walks Book y…" at bounding box center [709, 279] width 1007 height 1106
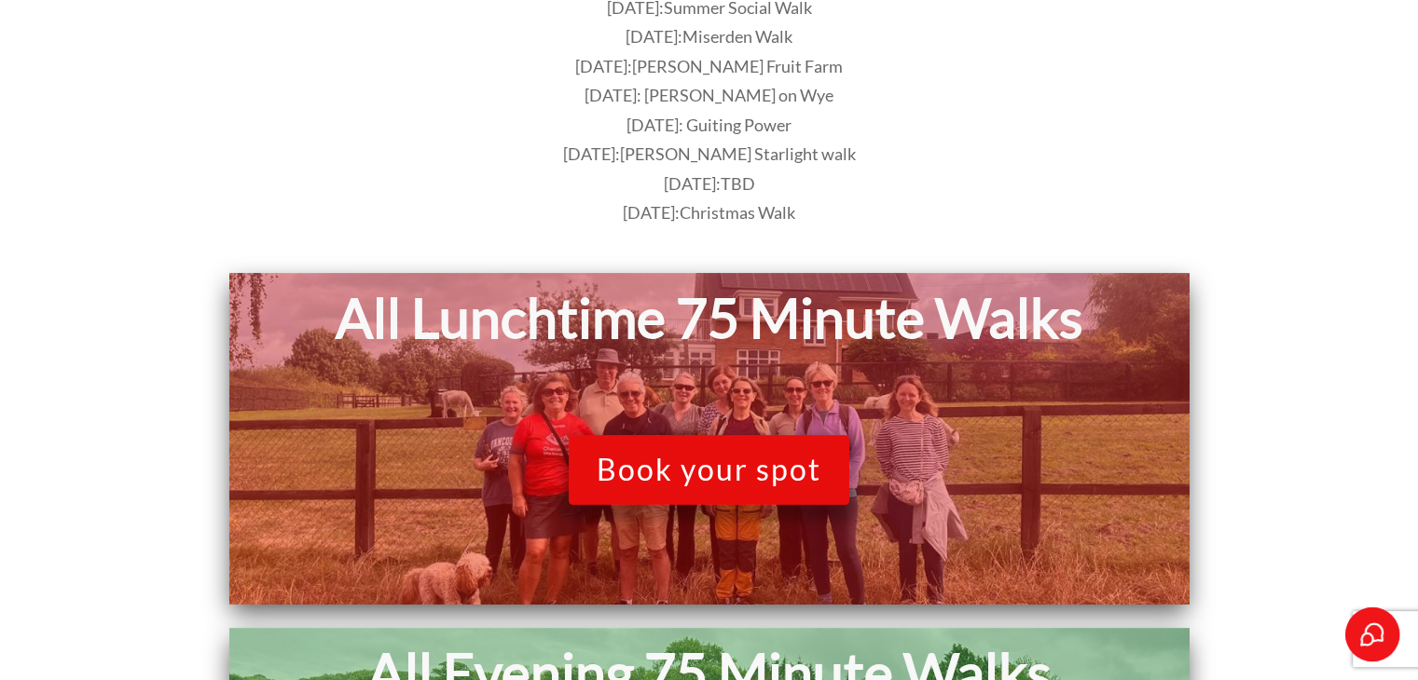
scroll to position [414, 0]
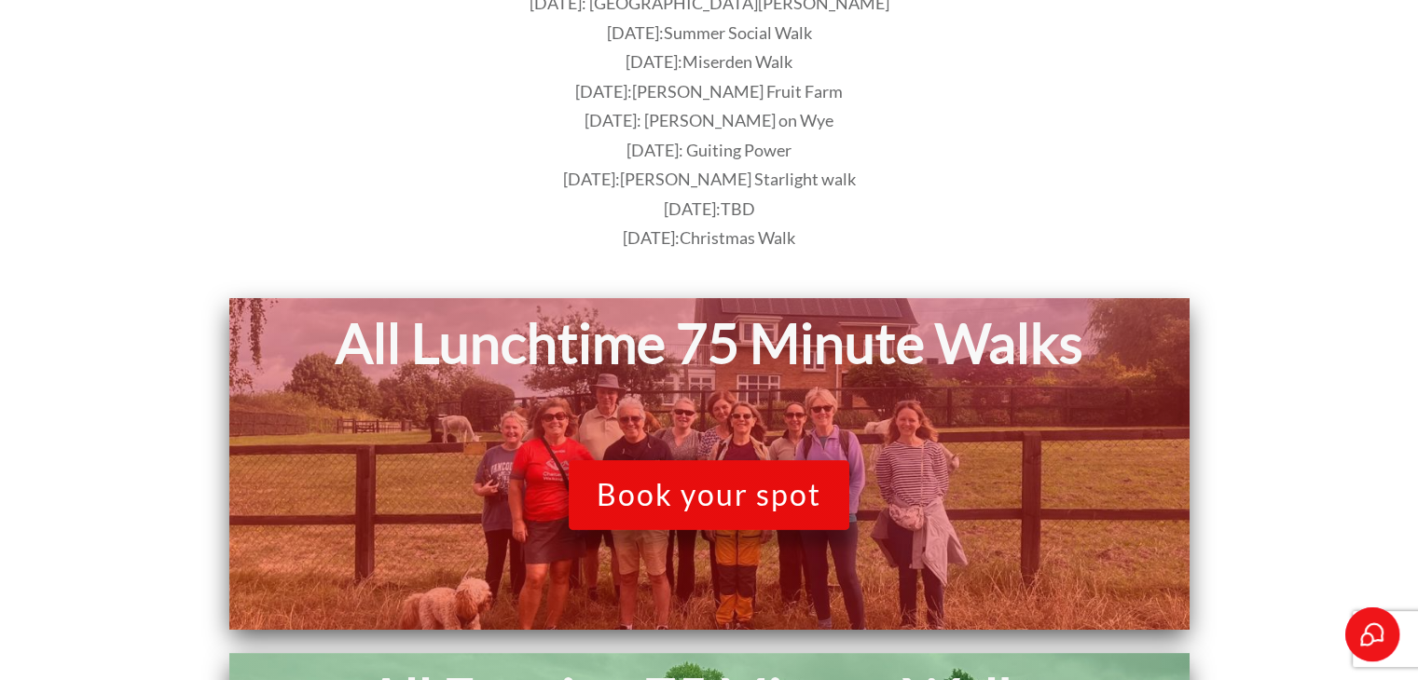
click at [804, 493] on span "Book your spot" at bounding box center [708, 494] width 225 height 35
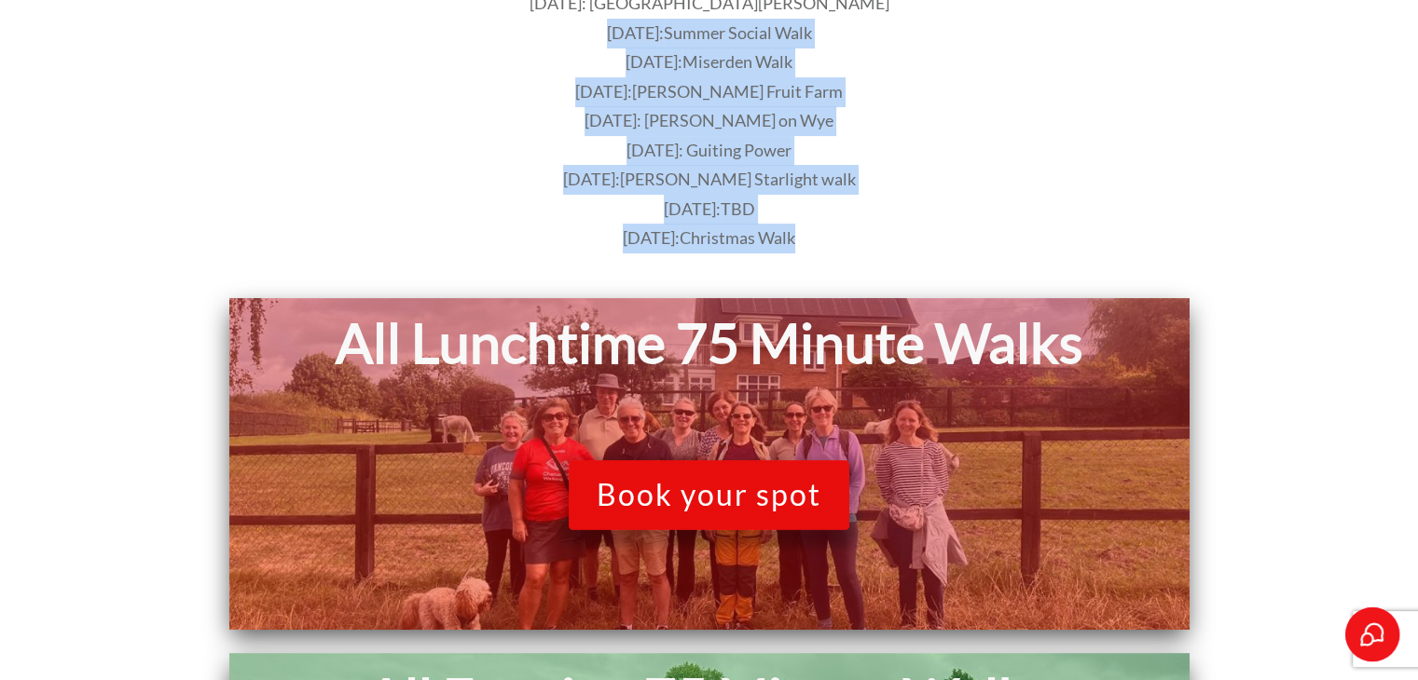
drag, startPoint x: 585, startPoint y: 33, endPoint x: 869, endPoint y: 232, distance: 346.5
click at [869, 232] on div "[DATE]: Bourton on the Water Walk [DATE]: [GEOGRAPHIC_DATA] Walk [DATE]-[DATE]-…" at bounding box center [709, 77] width 969 height 354
click at [869, 232] on p "[DATE]: Christmas Walk" at bounding box center [709, 239] width 967 height 30
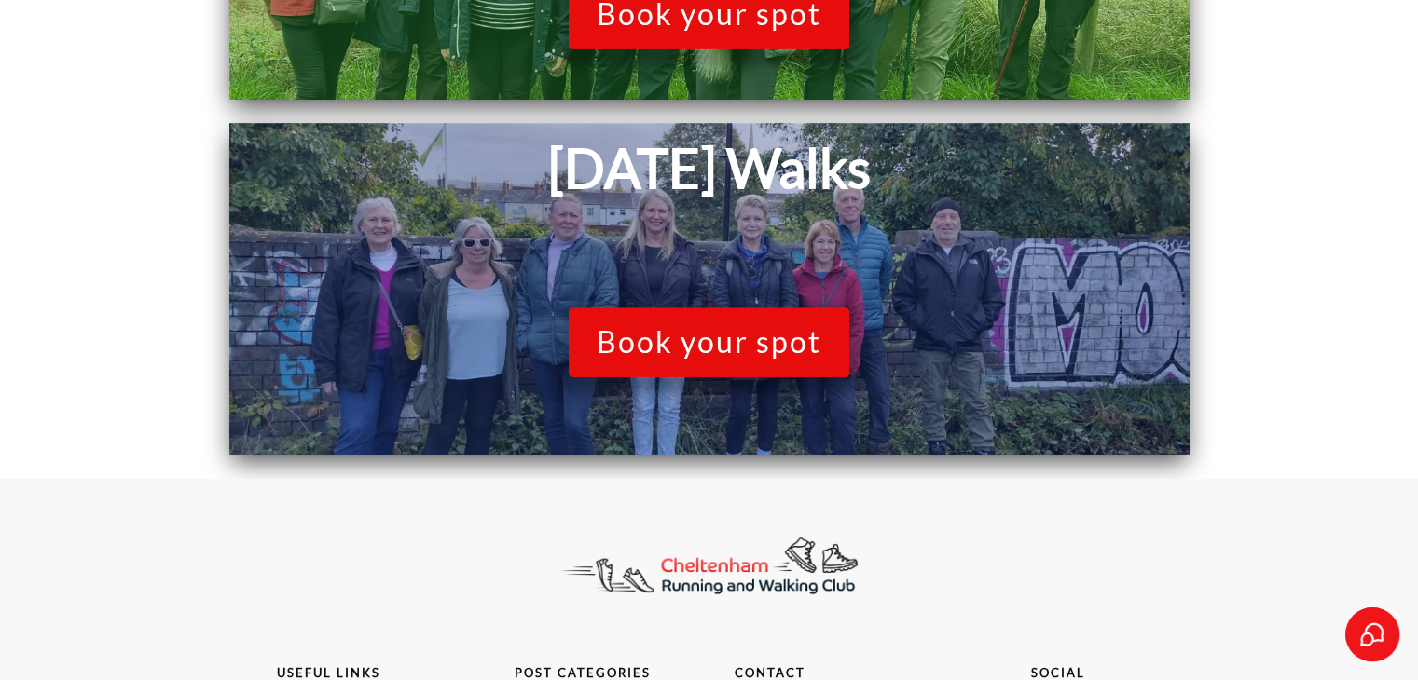
scroll to position [1366, 0]
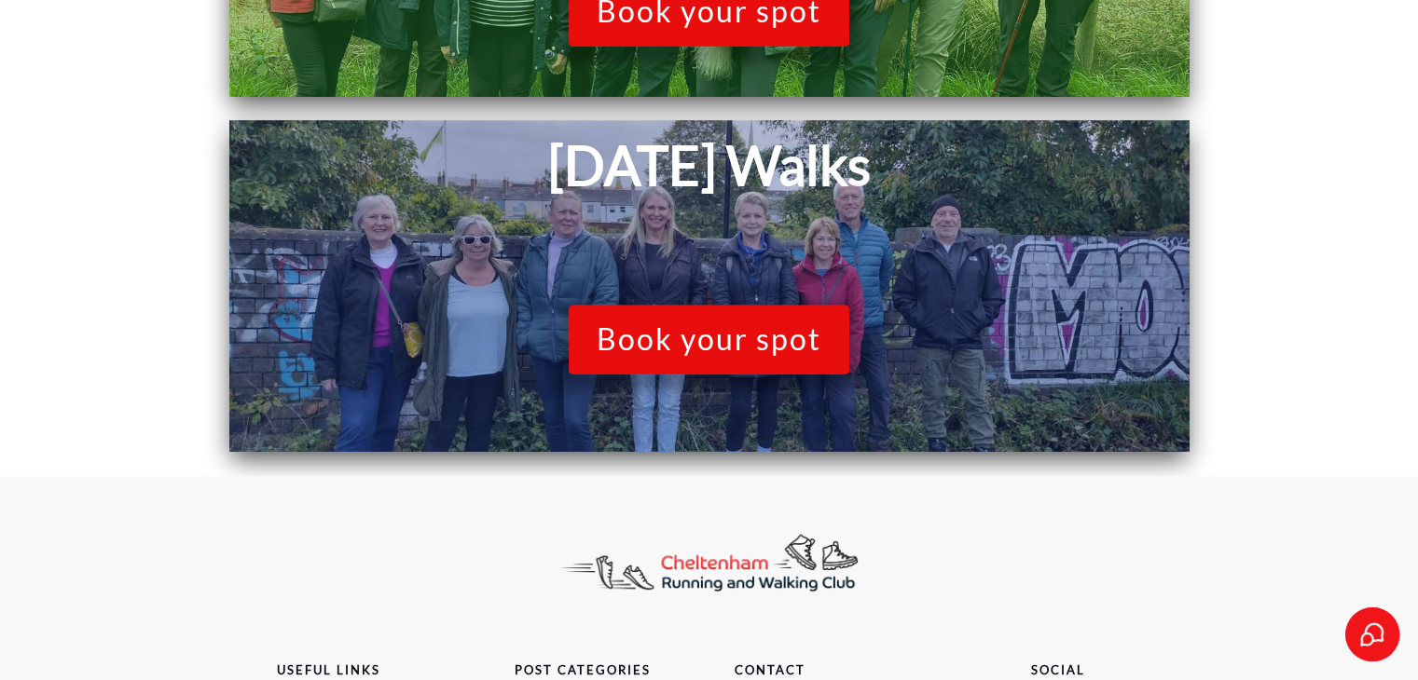
click at [670, 341] on span "Book your spot" at bounding box center [708, 339] width 225 height 35
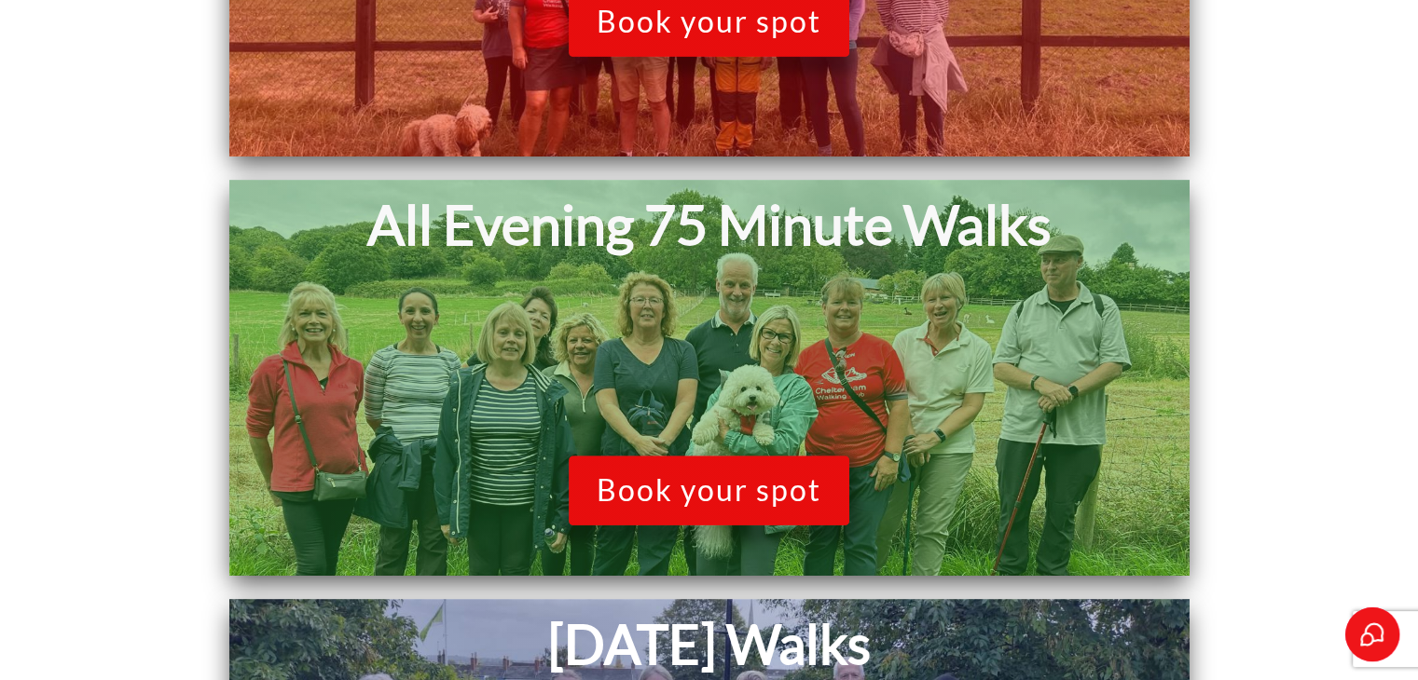
scroll to position [884, 0]
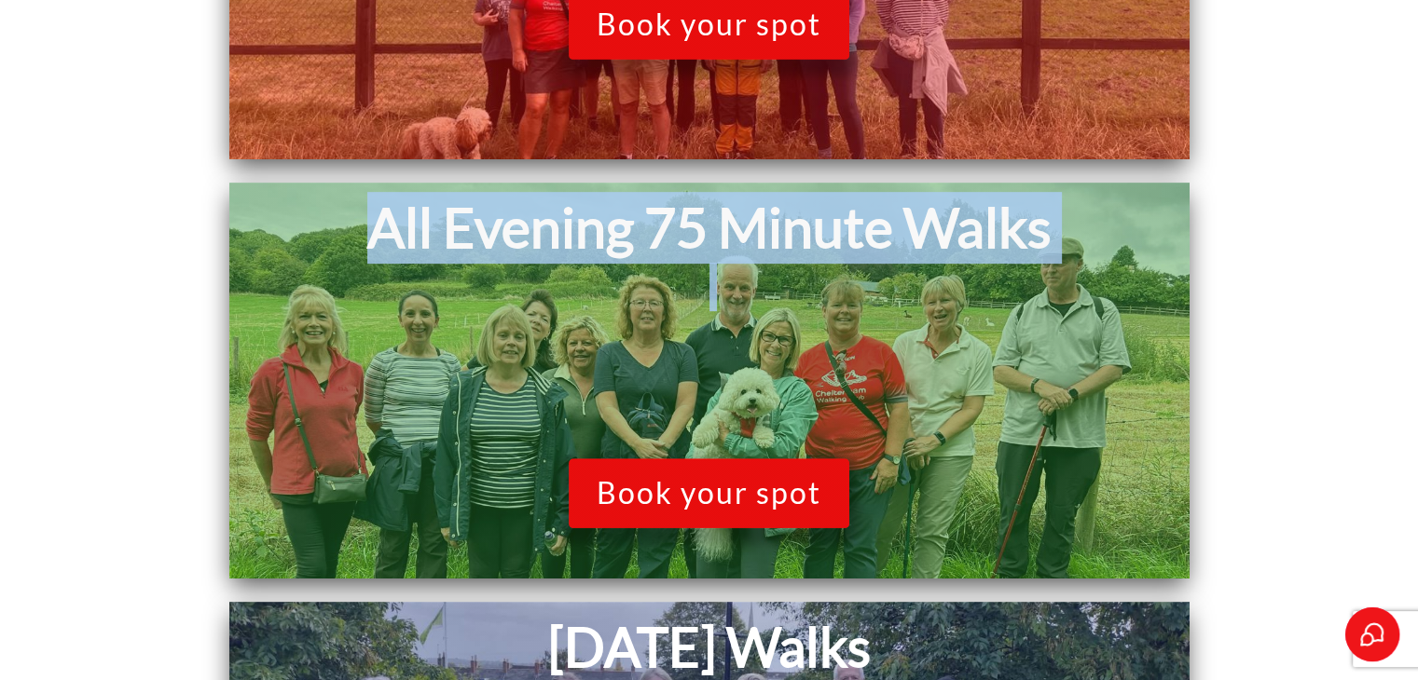
drag, startPoint x: 384, startPoint y: 233, endPoint x: 915, endPoint y: 322, distance: 538.7
click at [915, 322] on div "All Evening 75 Minute Walks" at bounding box center [709, 273] width 941 height 162
click at [915, 322] on h1 at bounding box center [709, 308] width 941 height 90
drag, startPoint x: 375, startPoint y: 230, endPoint x: 1028, endPoint y: 293, distance: 656.3
click at [1028, 293] on div "All Evening 75 Minute Walks" at bounding box center [709, 273] width 941 height 162
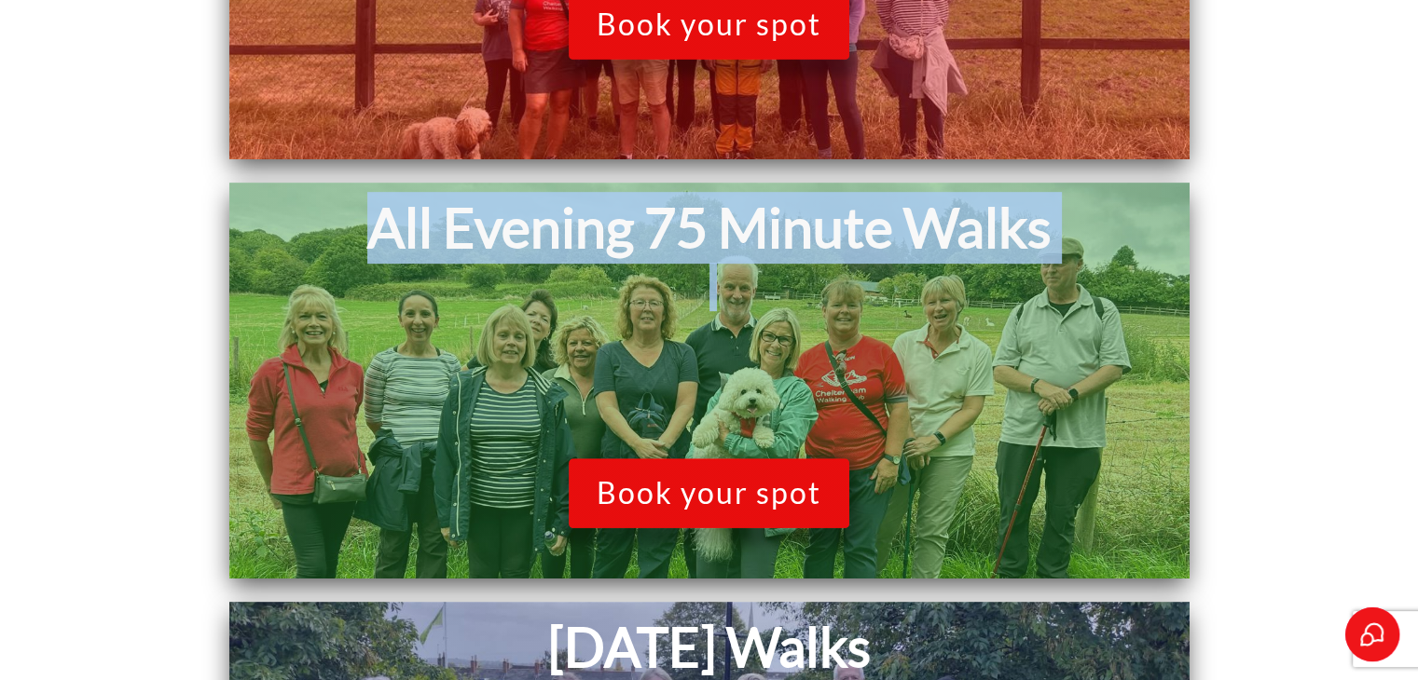
click at [1028, 293] on h1 at bounding box center [709, 308] width 941 height 90
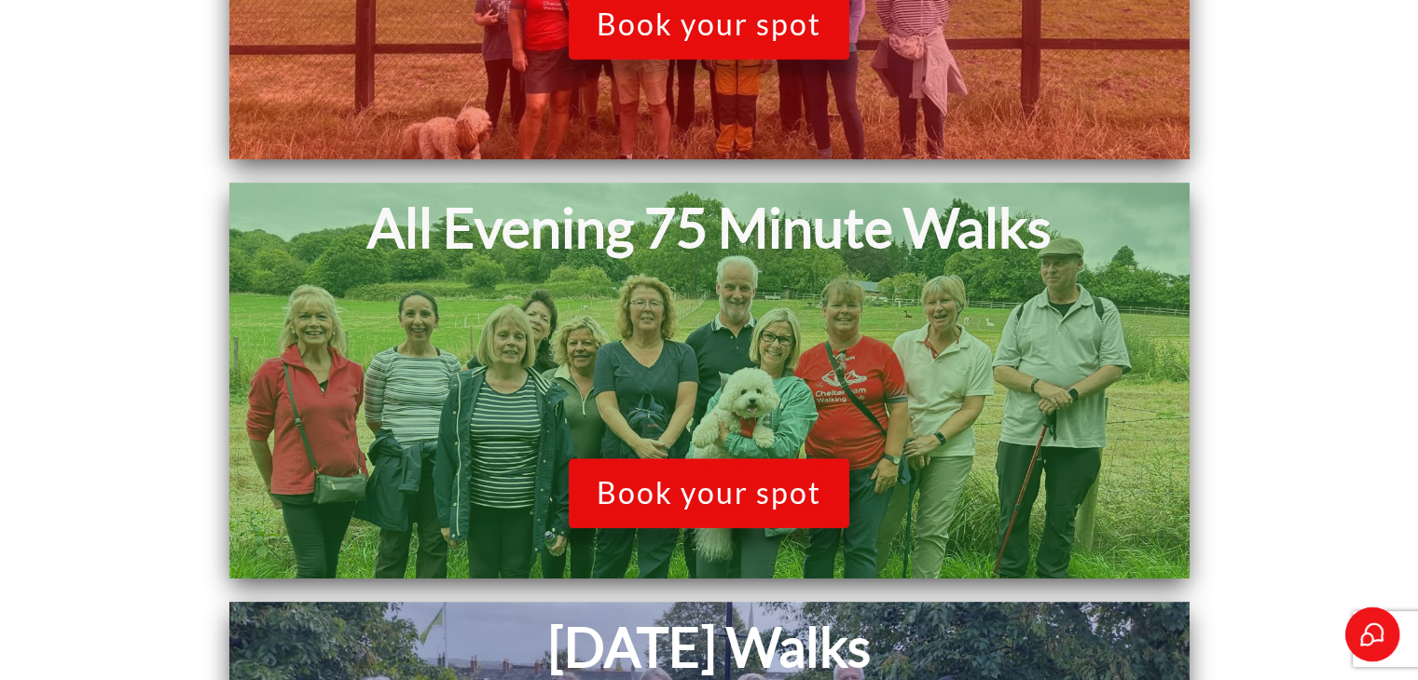
click at [692, 503] on span "Book your spot" at bounding box center [708, 492] width 225 height 35
